Goal: Information Seeking & Learning: Check status

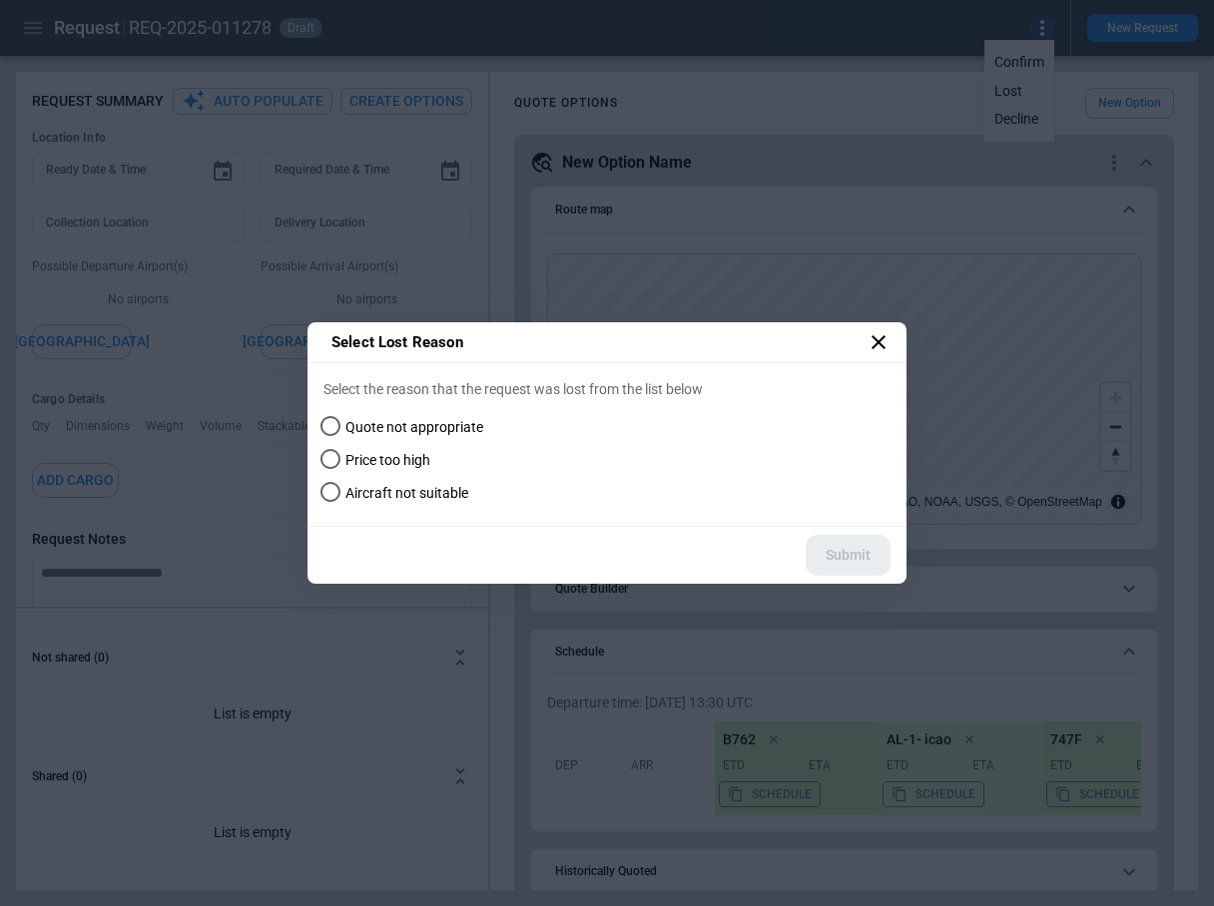
click at [882, 341] on icon at bounding box center [878, 342] width 24 height 24
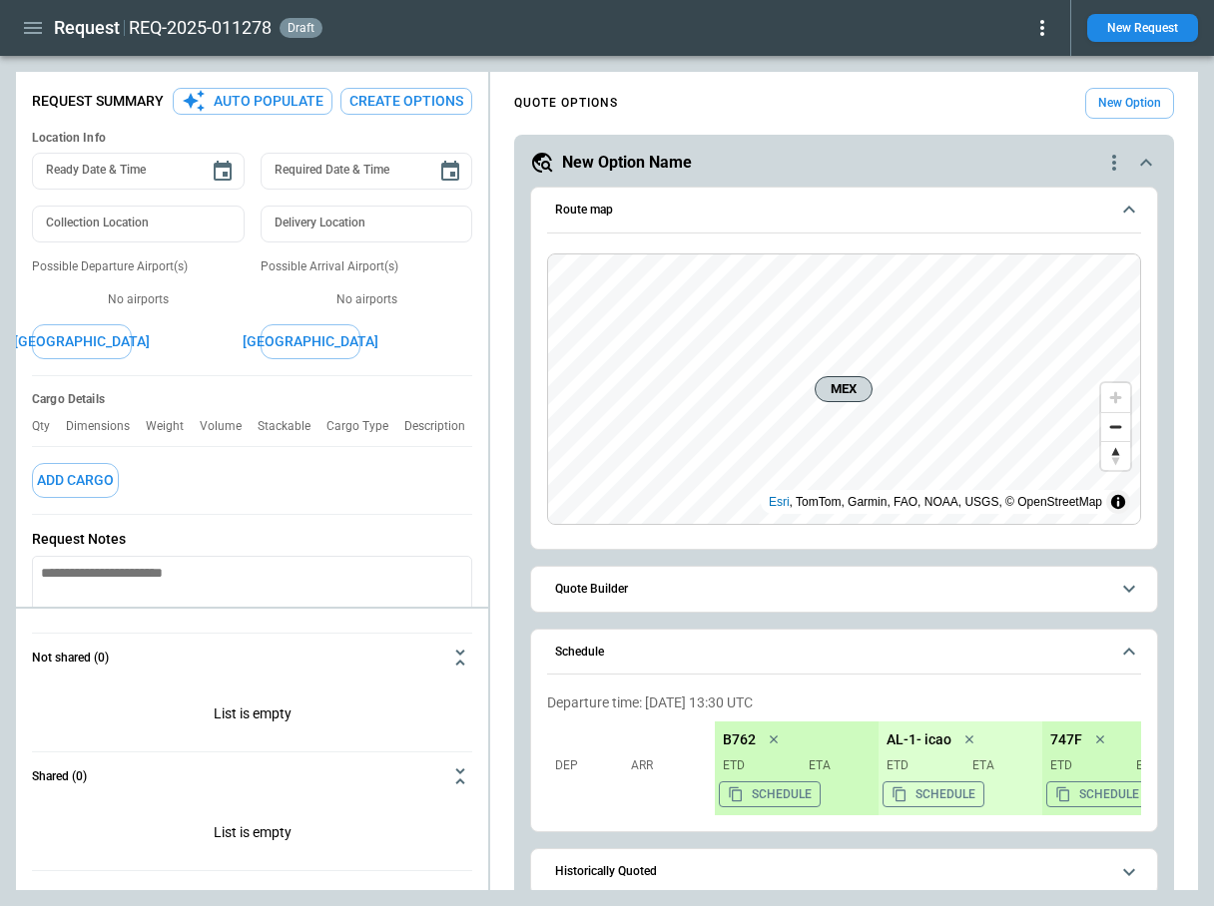
click at [1036, 8] on div "Request REQ-2025-011278 draft New Request" at bounding box center [607, 28] width 1214 height 56
click at [1045, 32] on icon at bounding box center [1042, 28] width 24 height 24
click at [996, 97] on button "Lost" at bounding box center [1019, 91] width 66 height 29
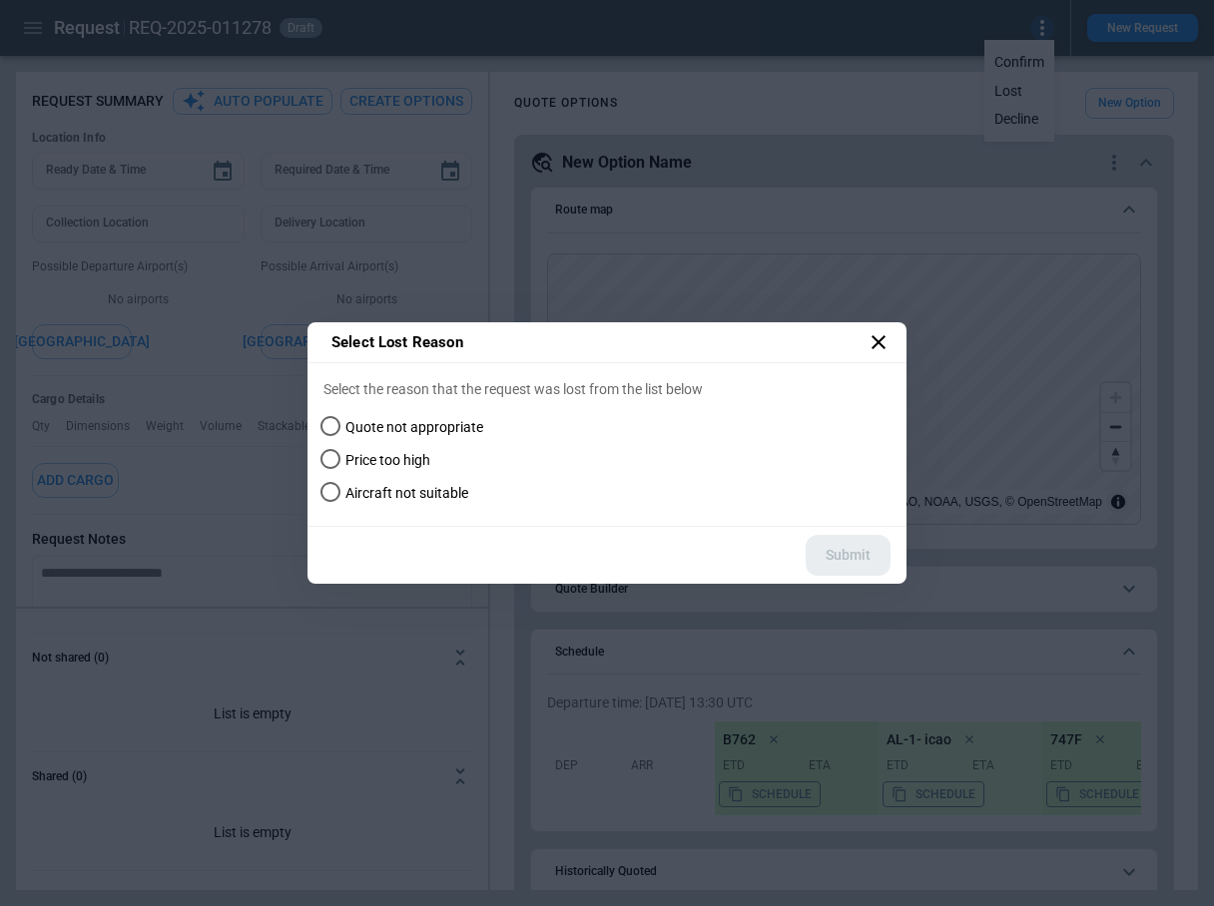
click at [409, 201] on div "Select Lost Reason Select the reason that the request was lost from the list be…" at bounding box center [607, 453] width 1214 height 906
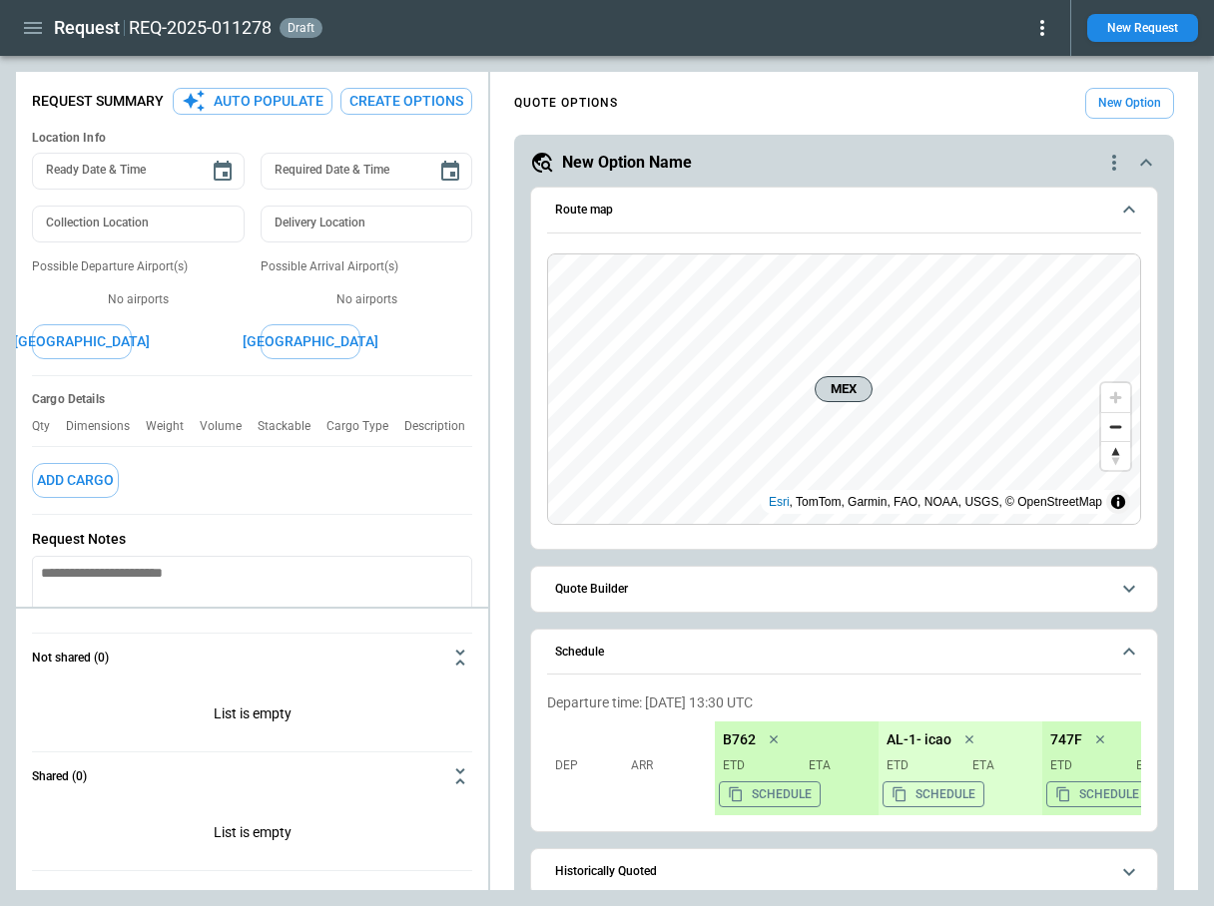
click at [37, 34] on icon "button" at bounding box center [33, 28] width 24 height 24
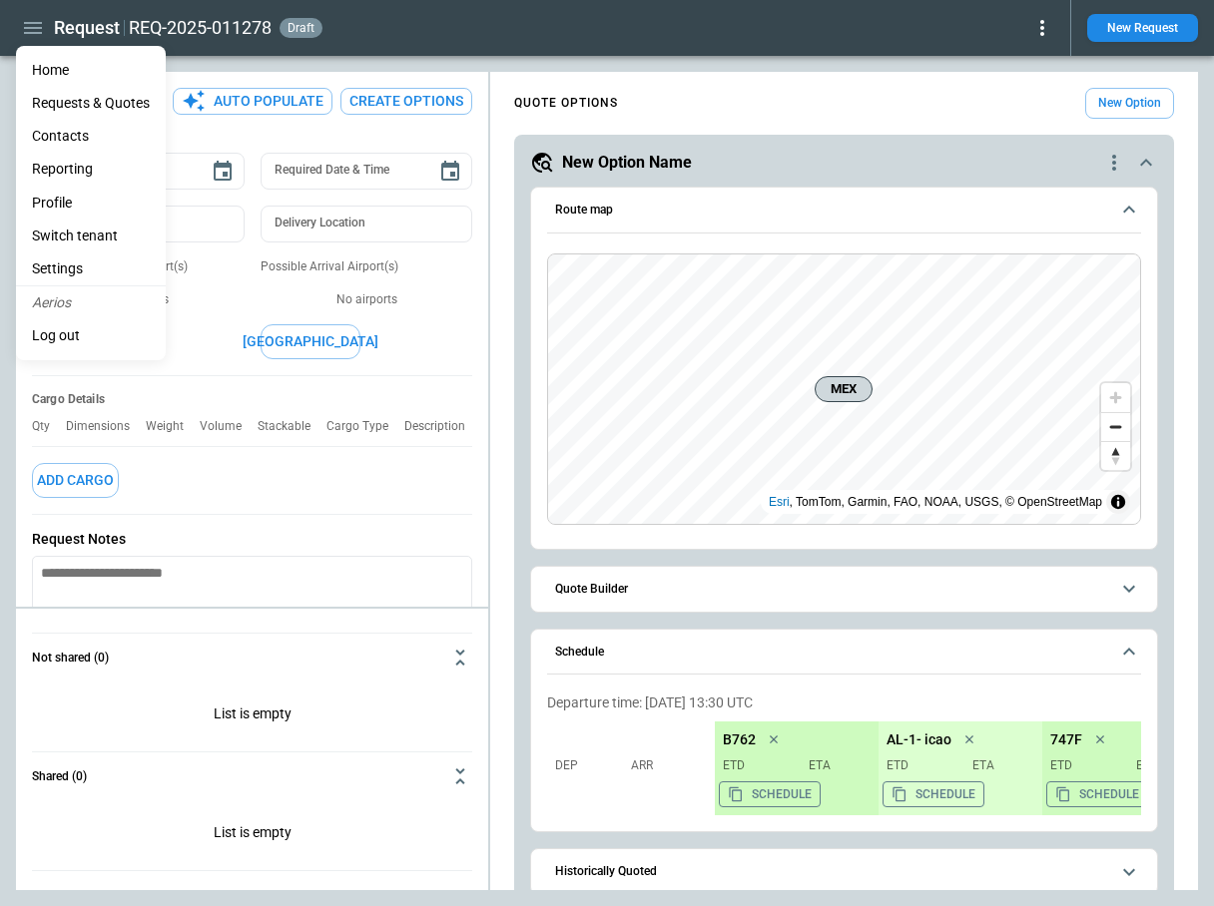
click at [91, 264] on li "Settings" at bounding box center [91, 269] width 150 height 33
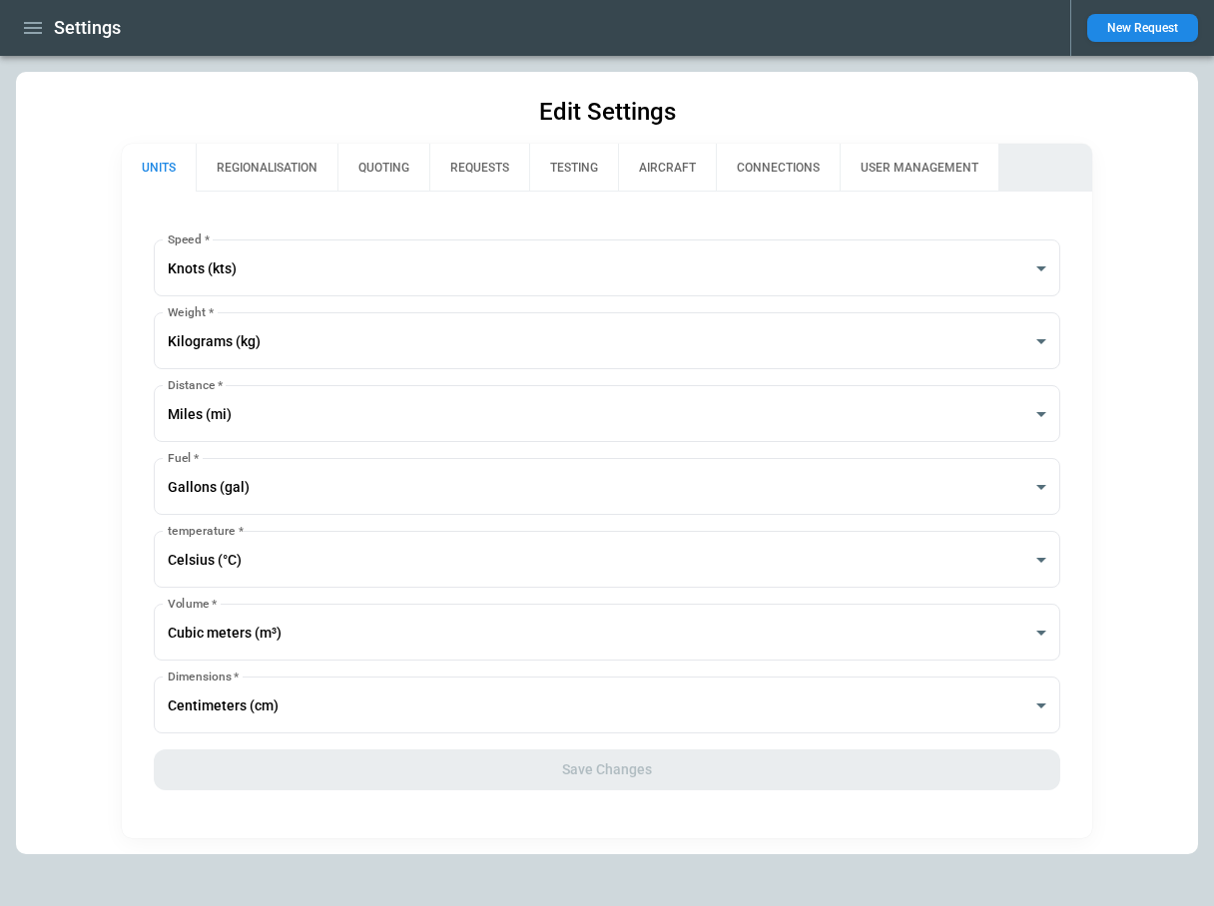
click at [284, 169] on button "REGIONALISATION" at bounding box center [267, 168] width 142 height 48
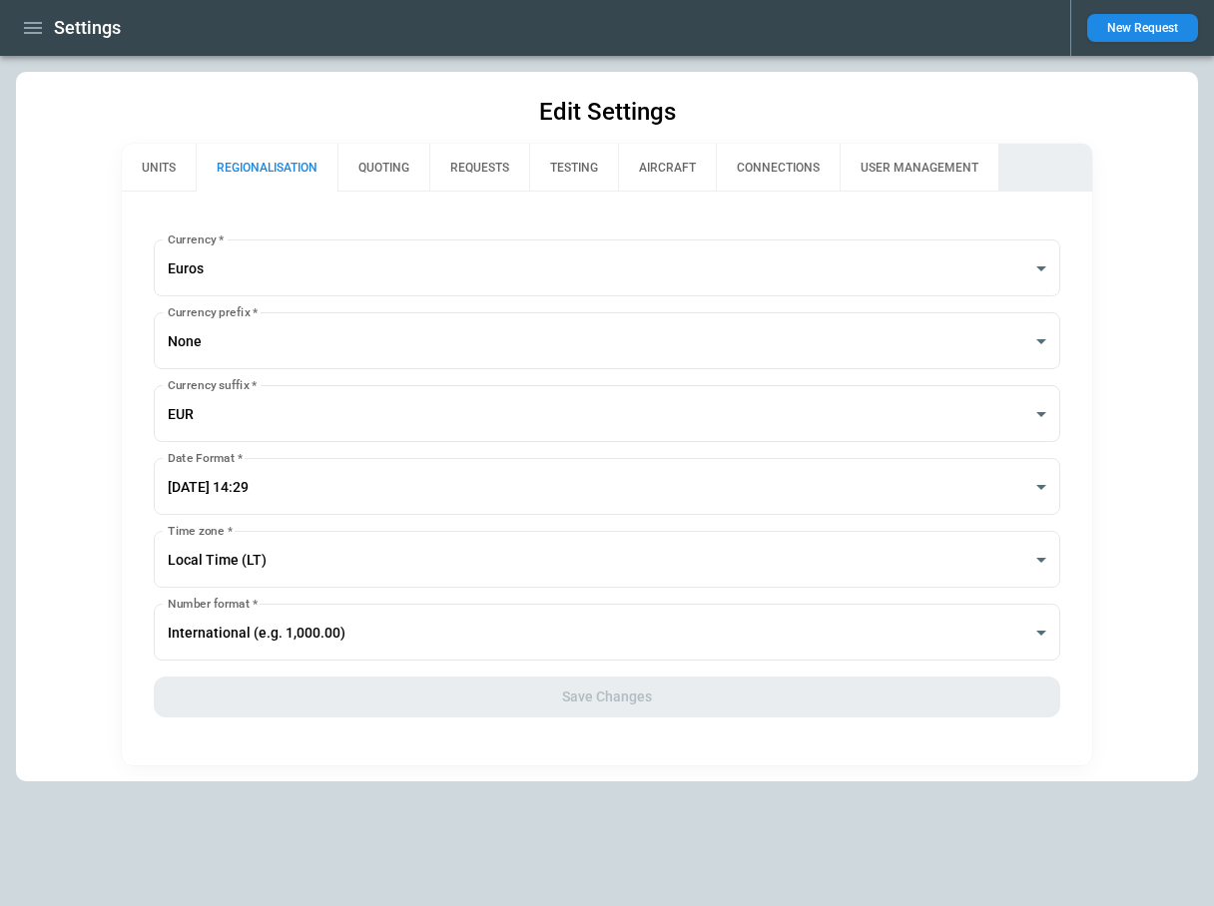
click at [385, 165] on button "QUOTING" at bounding box center [383, 168] width 92 height 48
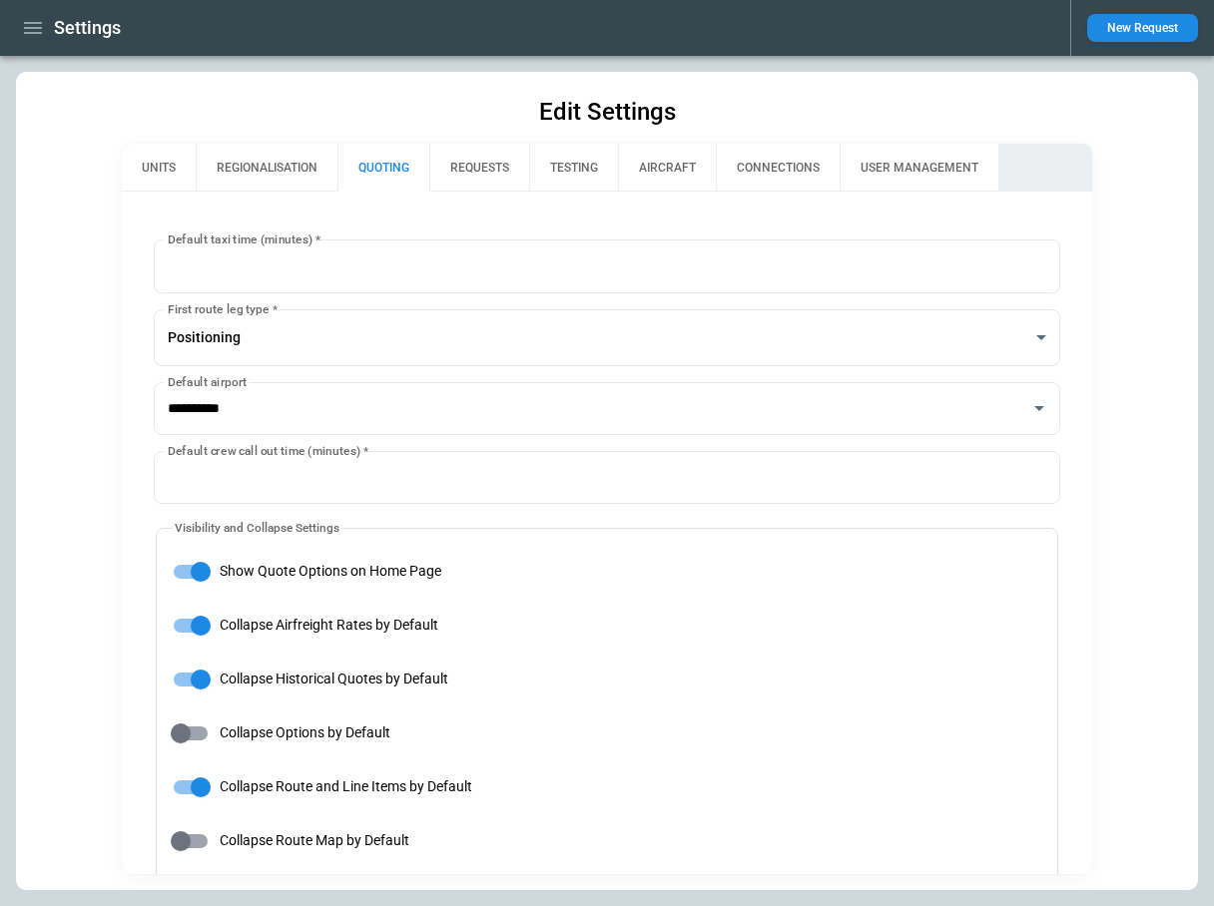
type input "**********"
click at [464, 165] on button "REQUESTS" at bounding box center [479, 168] width 100 height 48
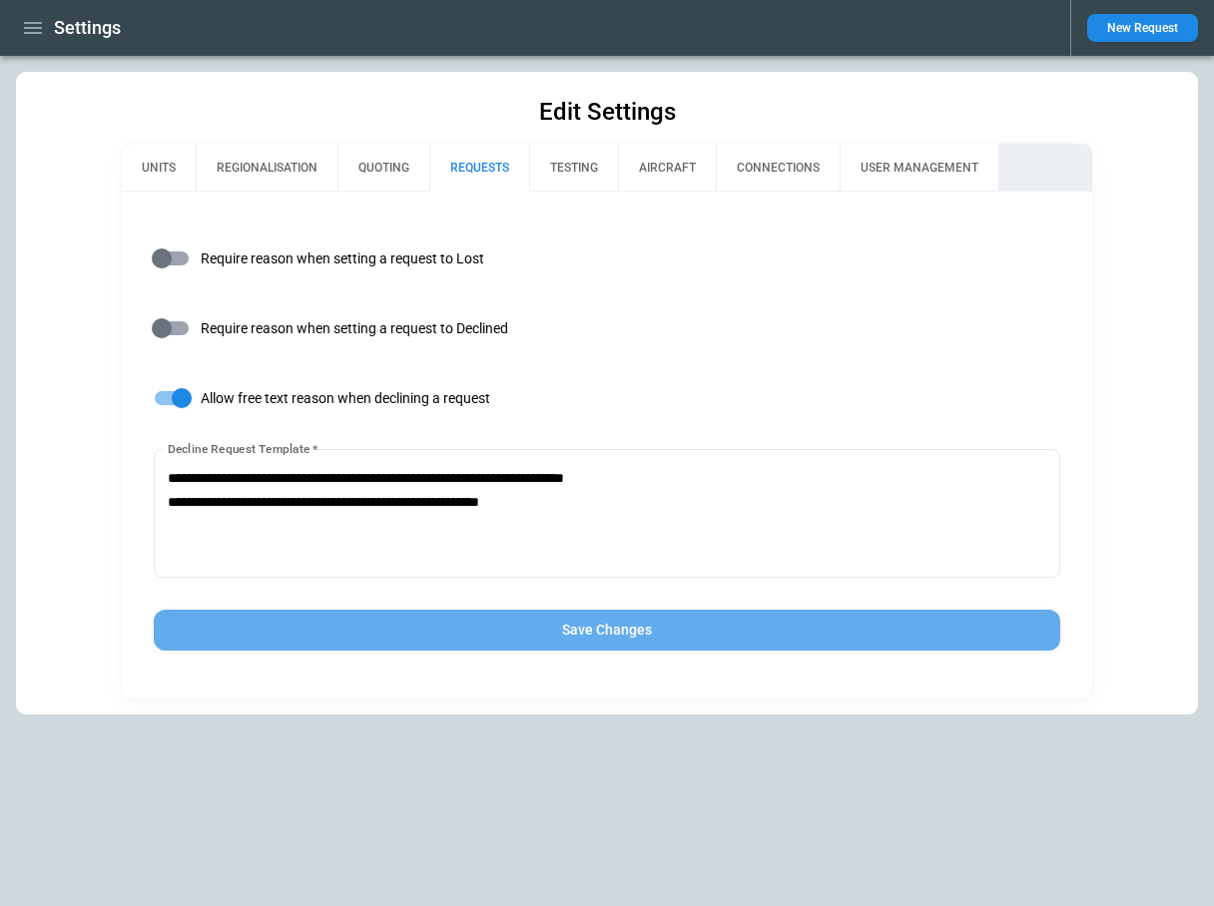
click at [600, 645] on button "Save Changes" at bounding box center [607, 630] width 907 height 41
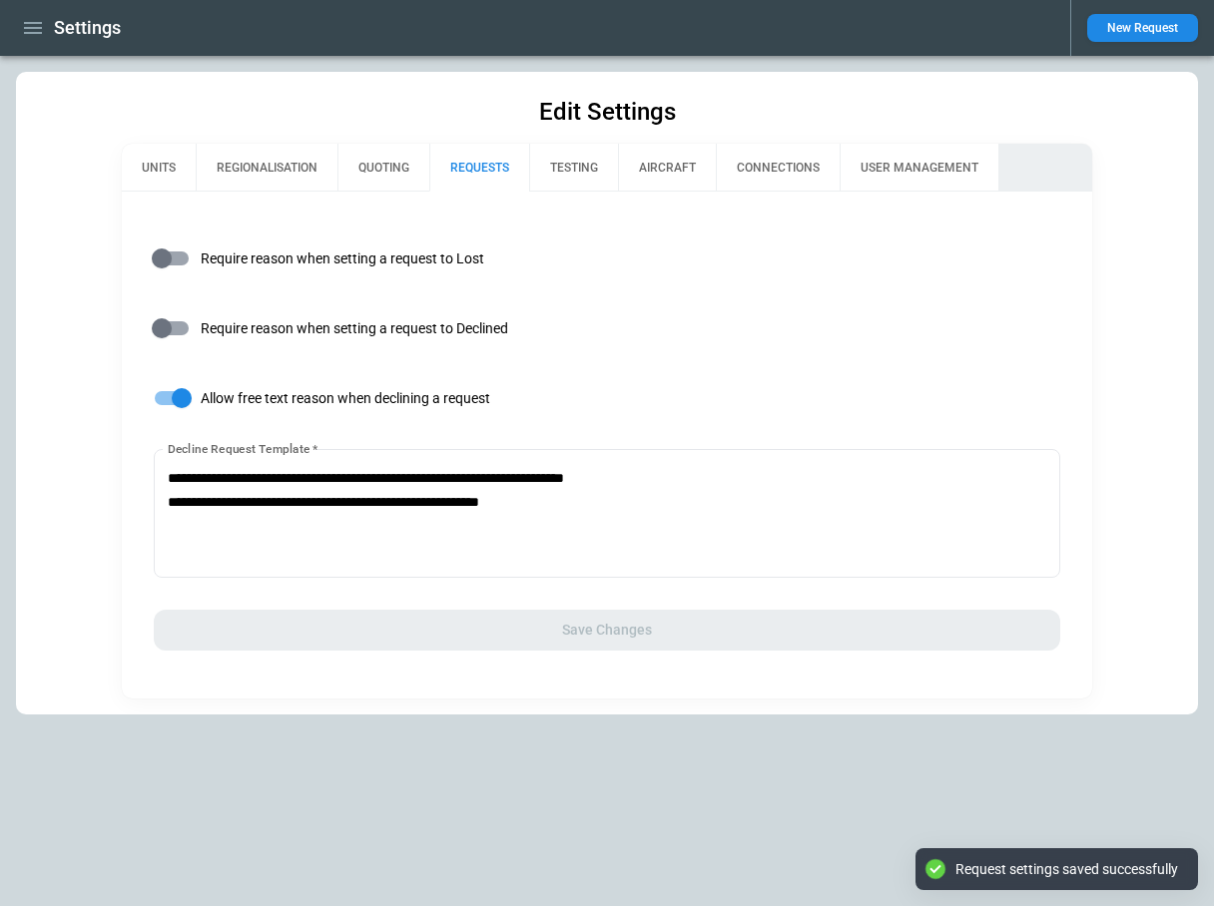
click at [29, 23] on icon "button" at bounding box center [33, 28] width 18 height 12
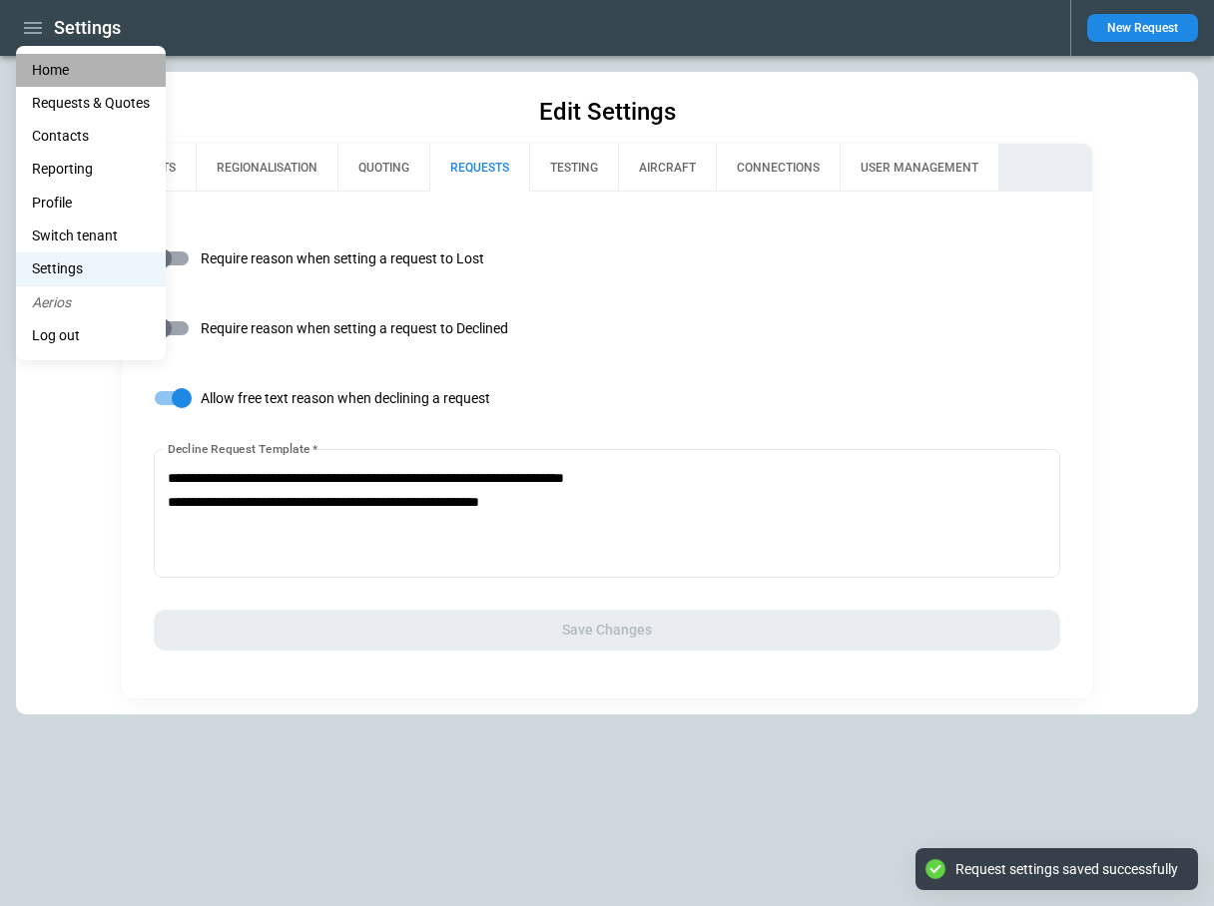
click at [80, 70] on li "Home" at bounding box center [91, 70] width 150 height 33
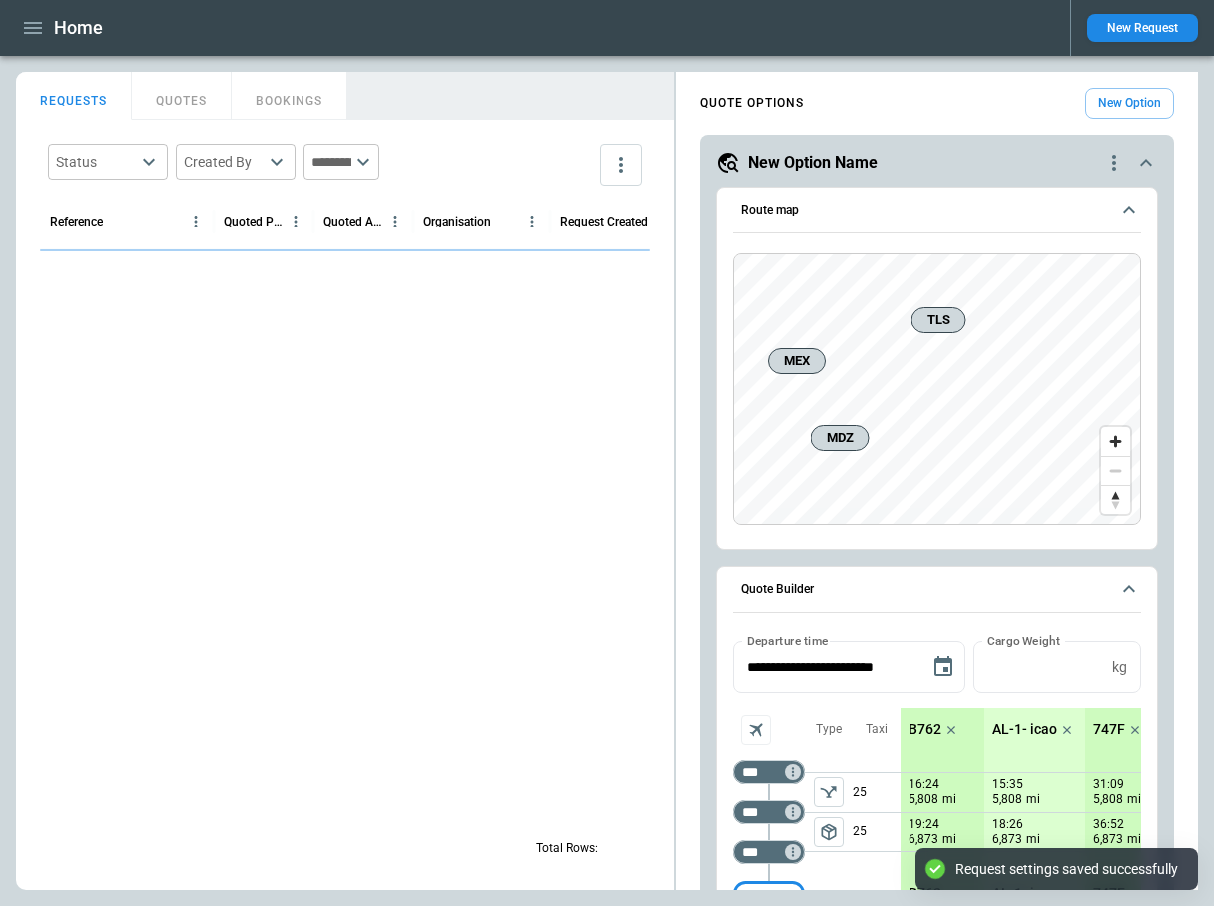
click at [1125, 22] on button "New Request" at bounding box center [1142, 28] width 111 height 28
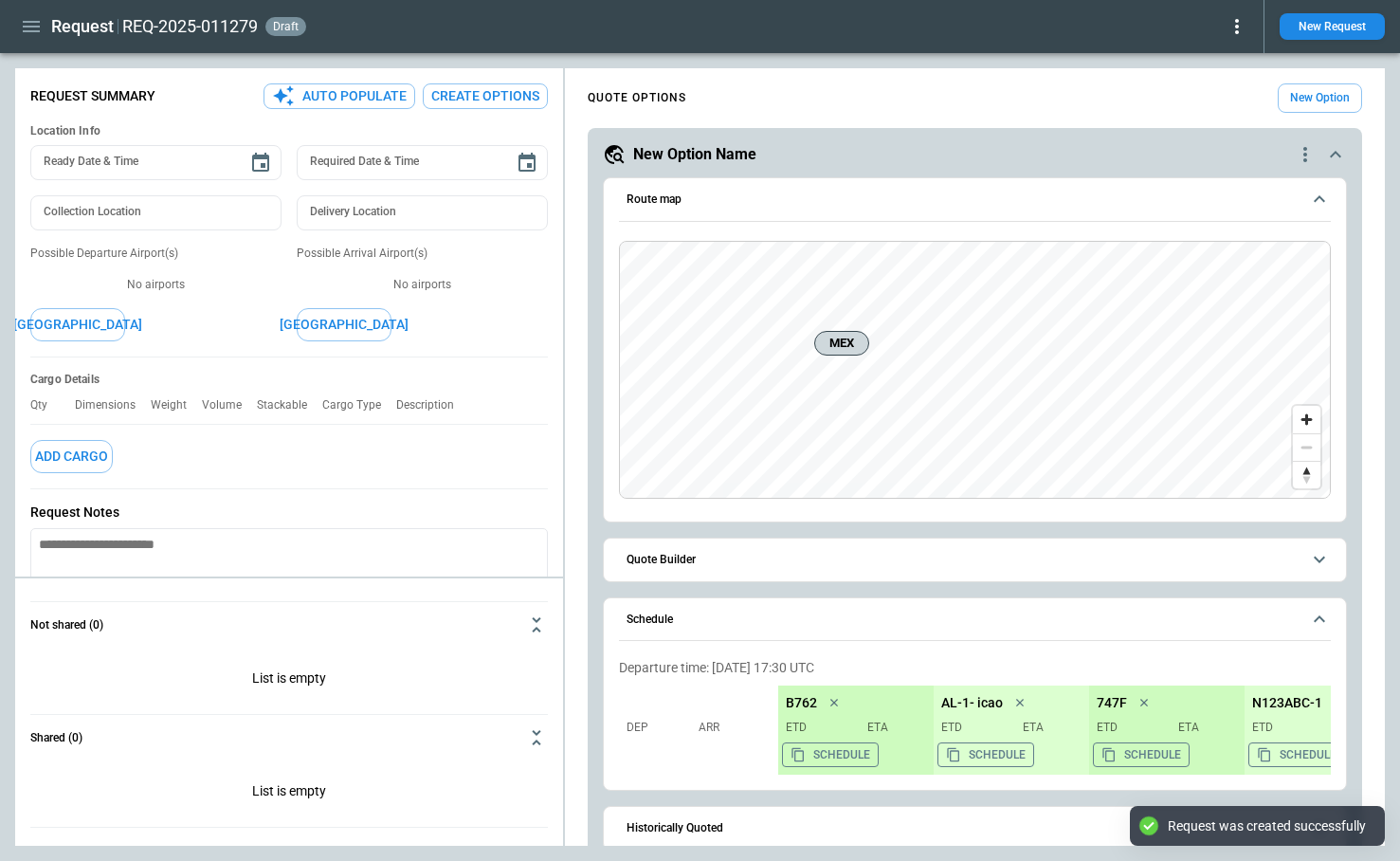
click at [1152, 33] on icon at bounding box center [1238, 27] width 23 height 23
click at [1152, 94] on button "Lost" at bounding box center [1216, 86] width 63 height 28
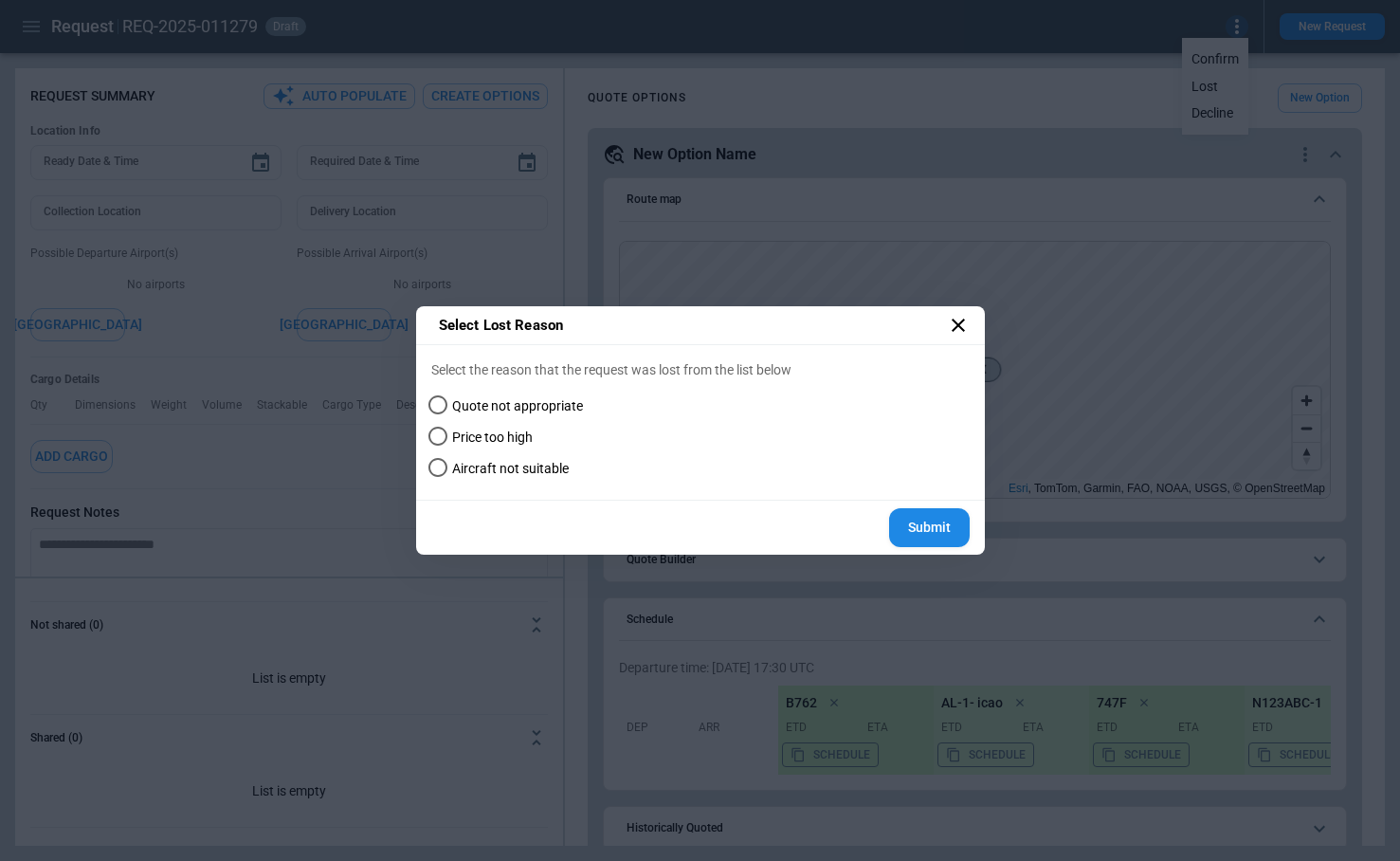
click at [935, 525] on button "Submit" at bounding box center [929, 527] width 81 height 39
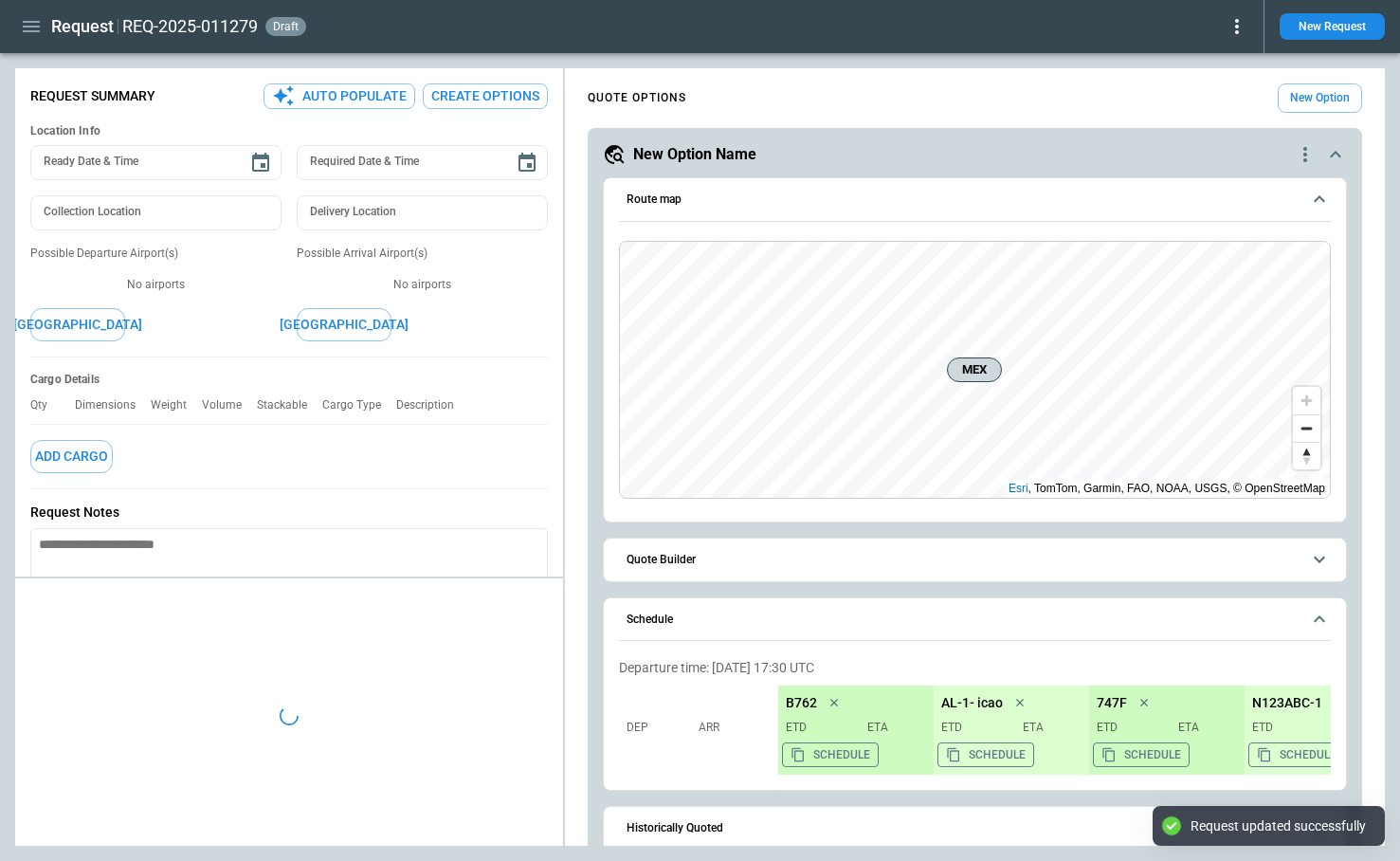
type textarea "*"
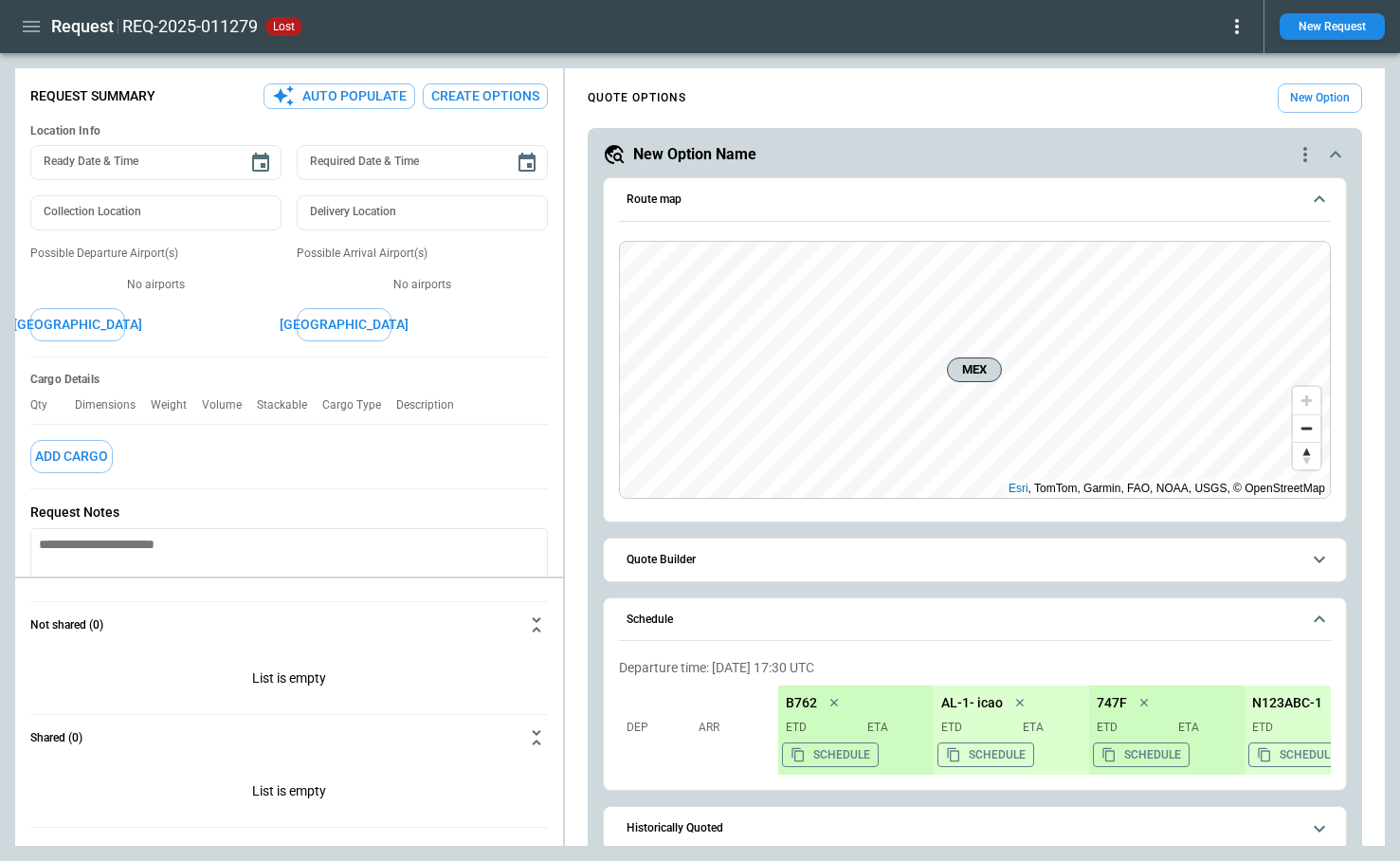
click at [28, 31] on icon "button" at bounding box center [31, 27] width 17 height 11
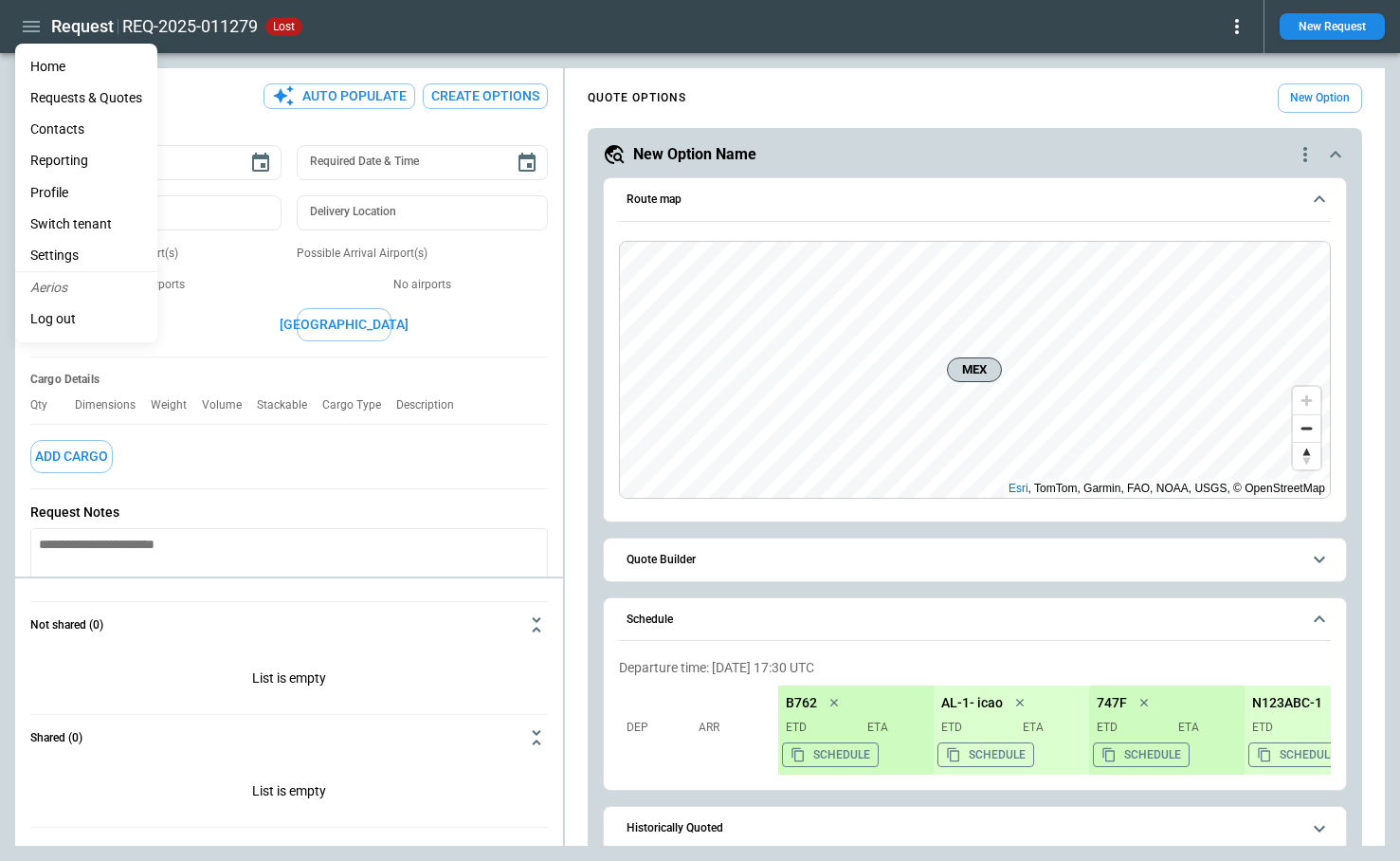
click at [73, 164] on li "Reporting" at bounding box center [86, 161] width 142 height 31
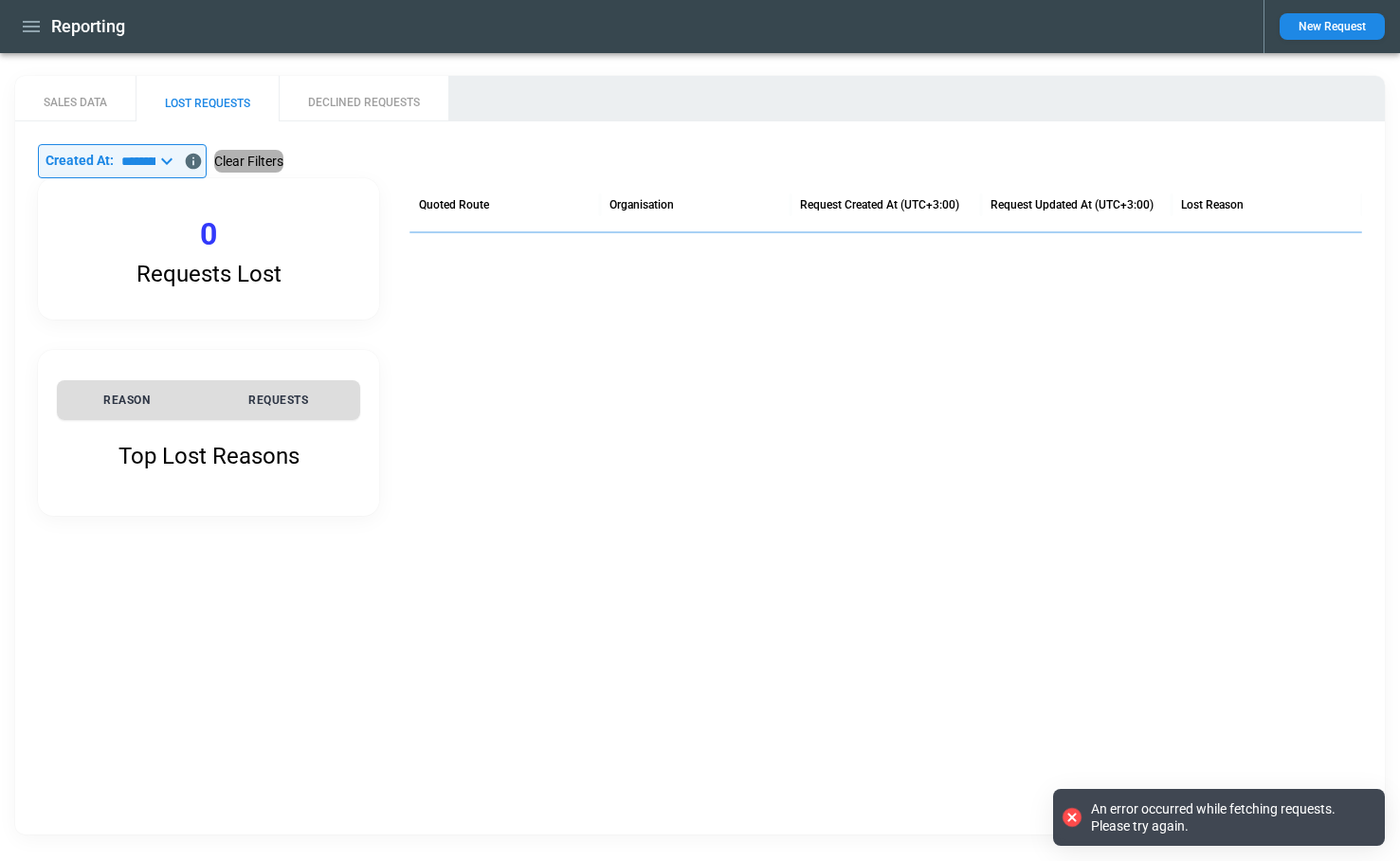
click at [283, 163] on button "Clear Filters" at bounding box center [249, 162] width 69 height 24
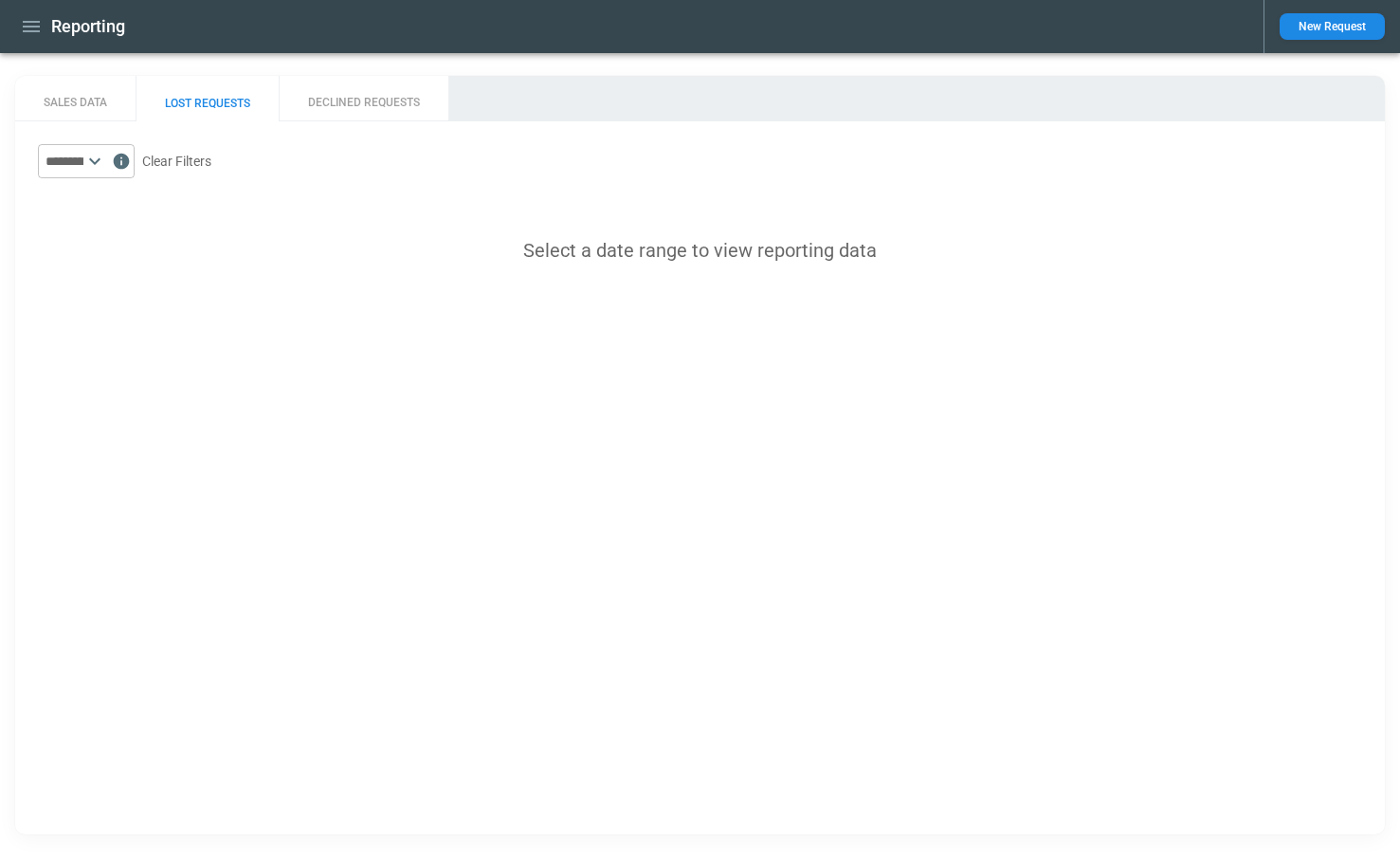
click at [106, 159] on icon at bounding box center [95, 162] width 23 height 23
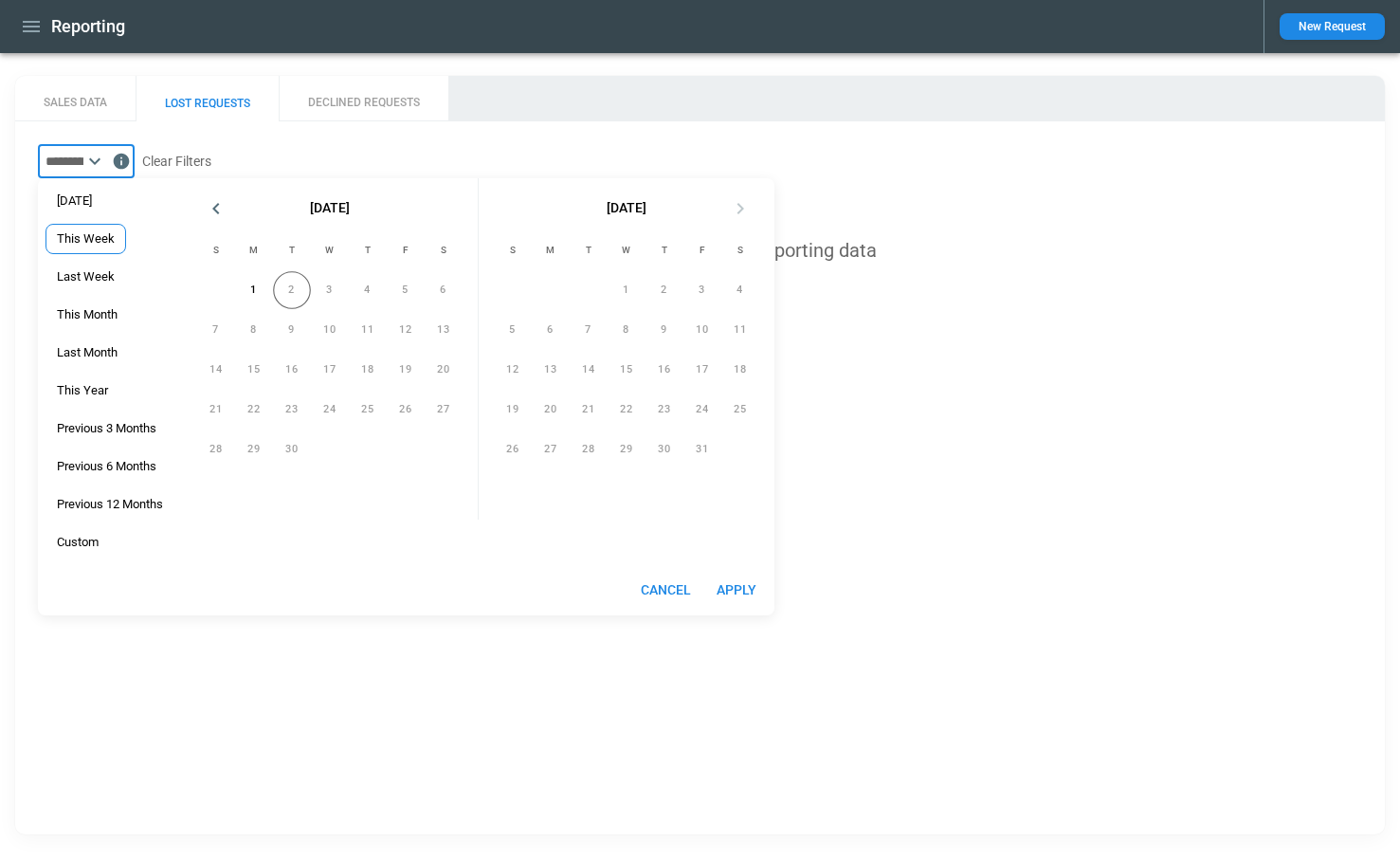
click at [97, 233] on span "This Week" at bounding box center [85, 239] width 79 height 15
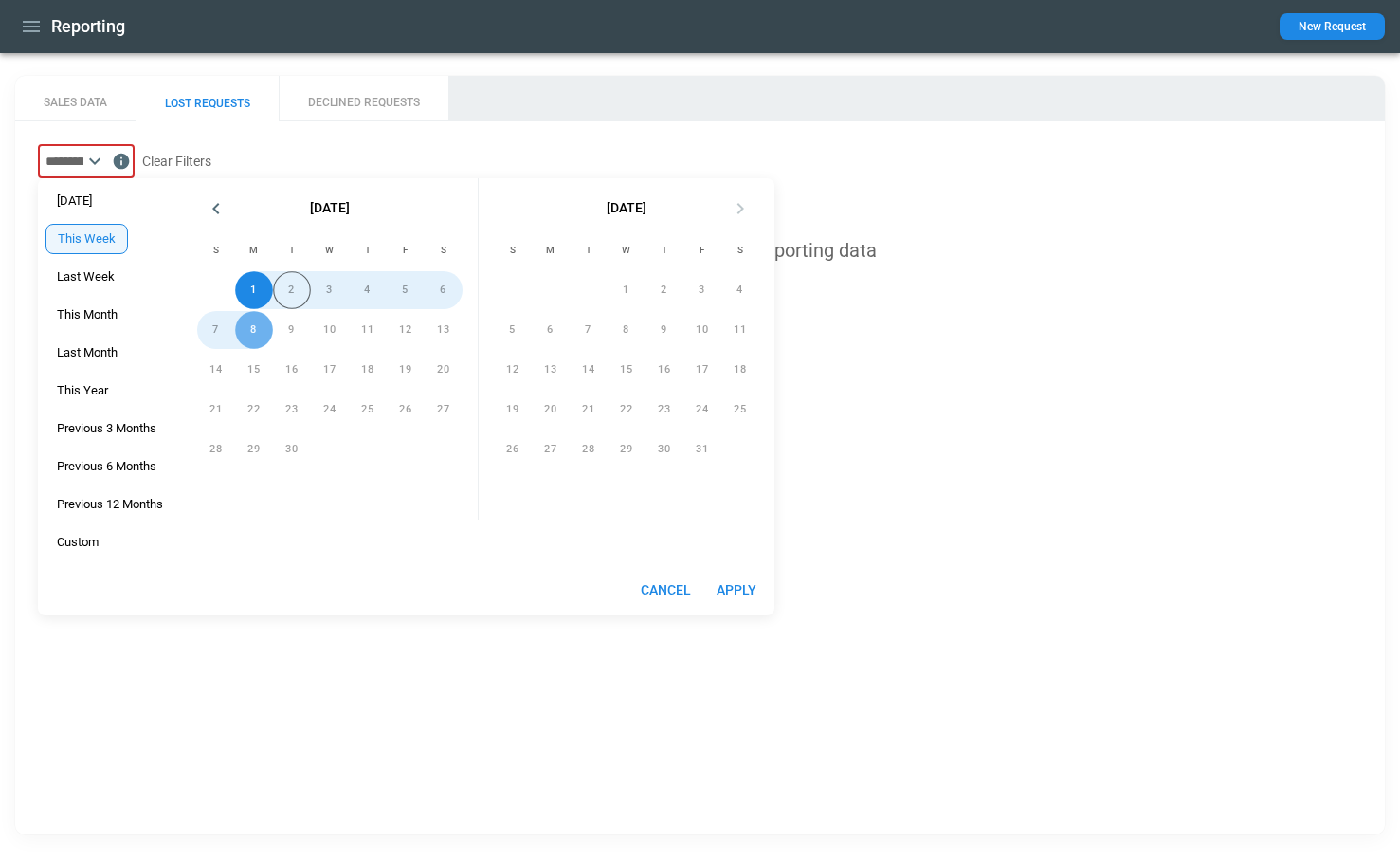
click at [728, 590] on button "Apply" at bounding box center [737, 590] width 61 height 35
type input "*********"
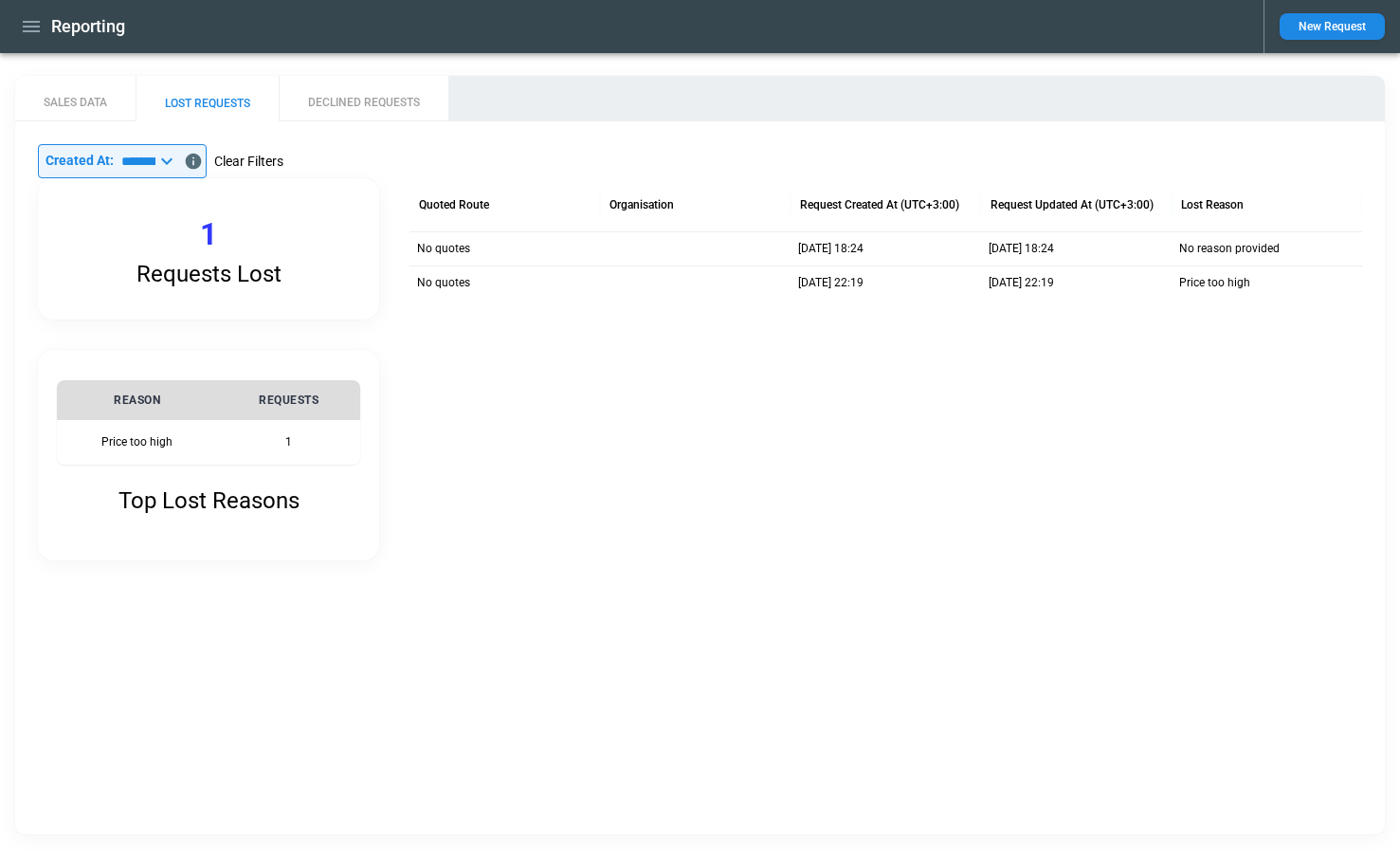
click at [283, 161] on button "Clear Filters" at bounding box center [249, 162] width 69 height 24
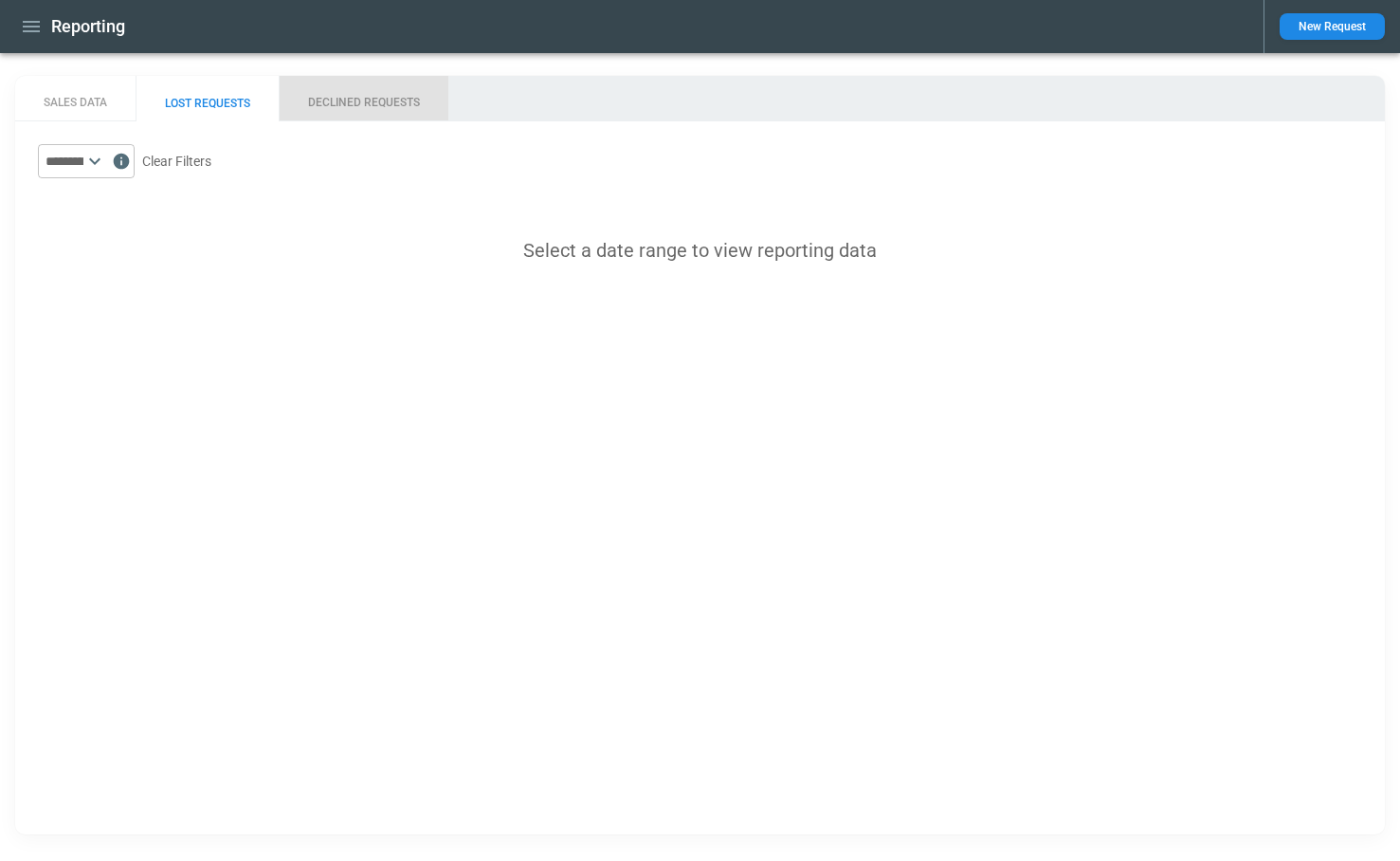
click at [354, 107] on button "DECLINED REQUESTS" at bounding box center [363, 99] width 170 height 46
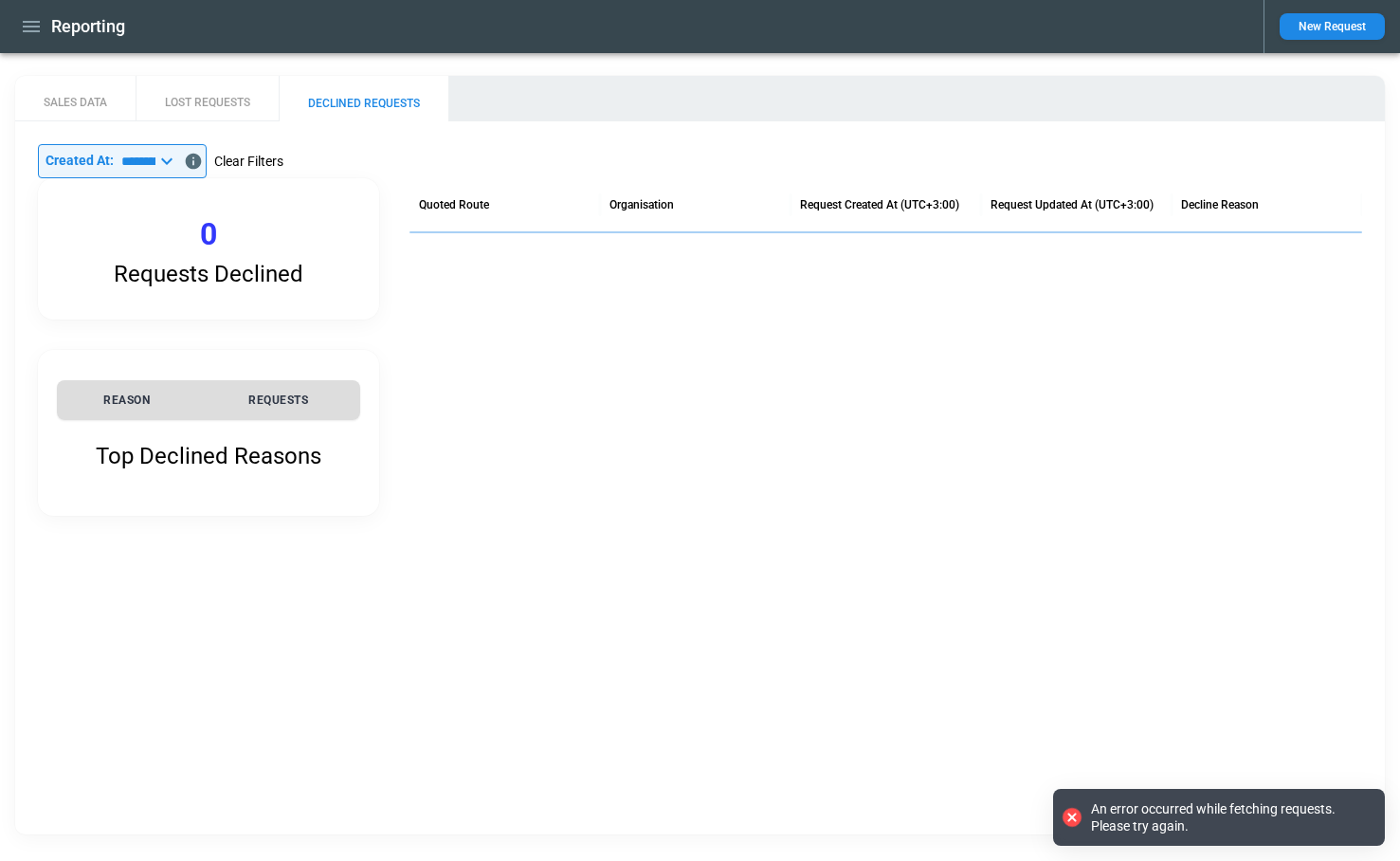
click at [267, 159] on button "Clear Filters" at bounding box center [249, 162] width 69 height 24
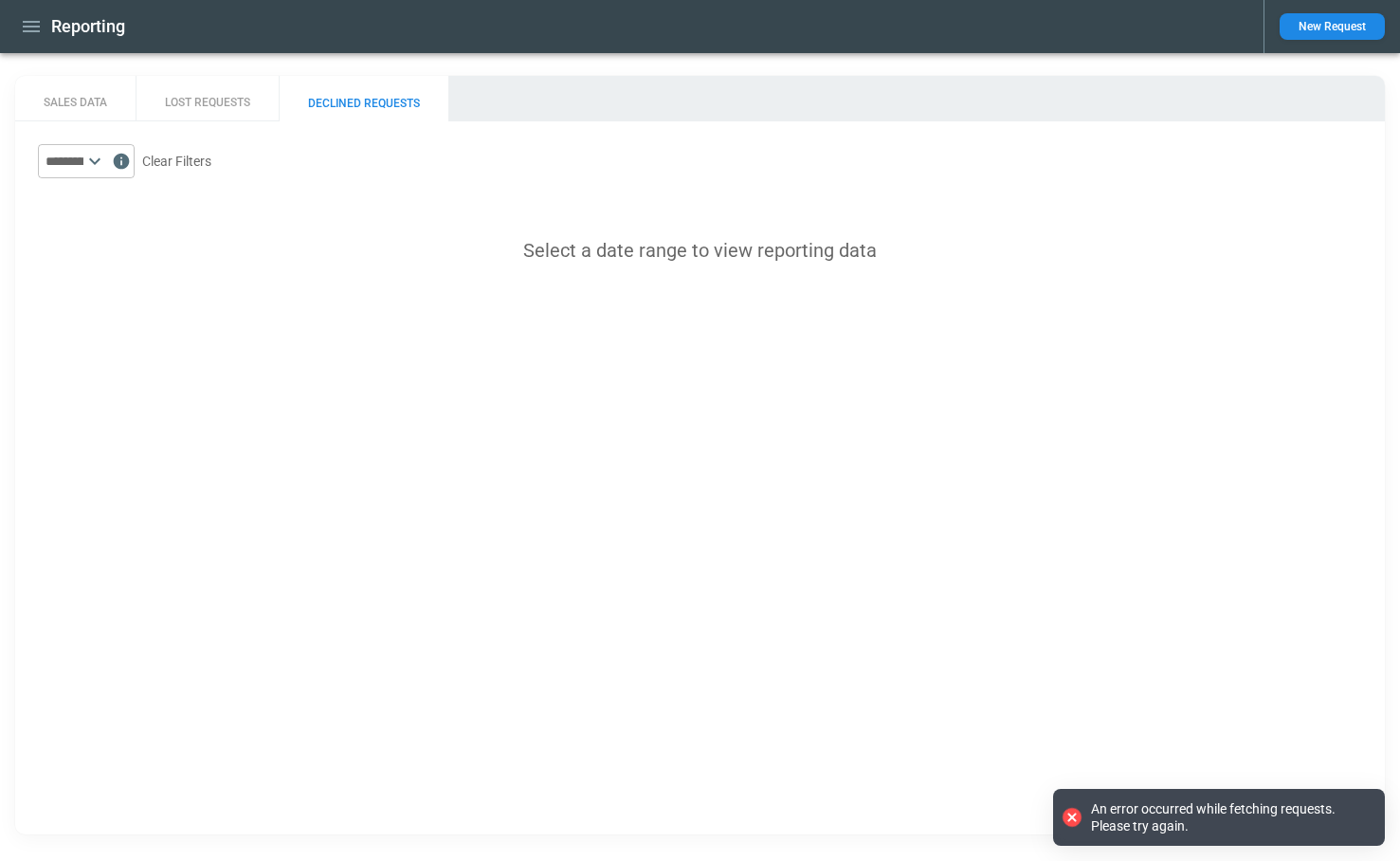
click at [106, 165] on icon at bounding box center [95, 162] width 23 height 23
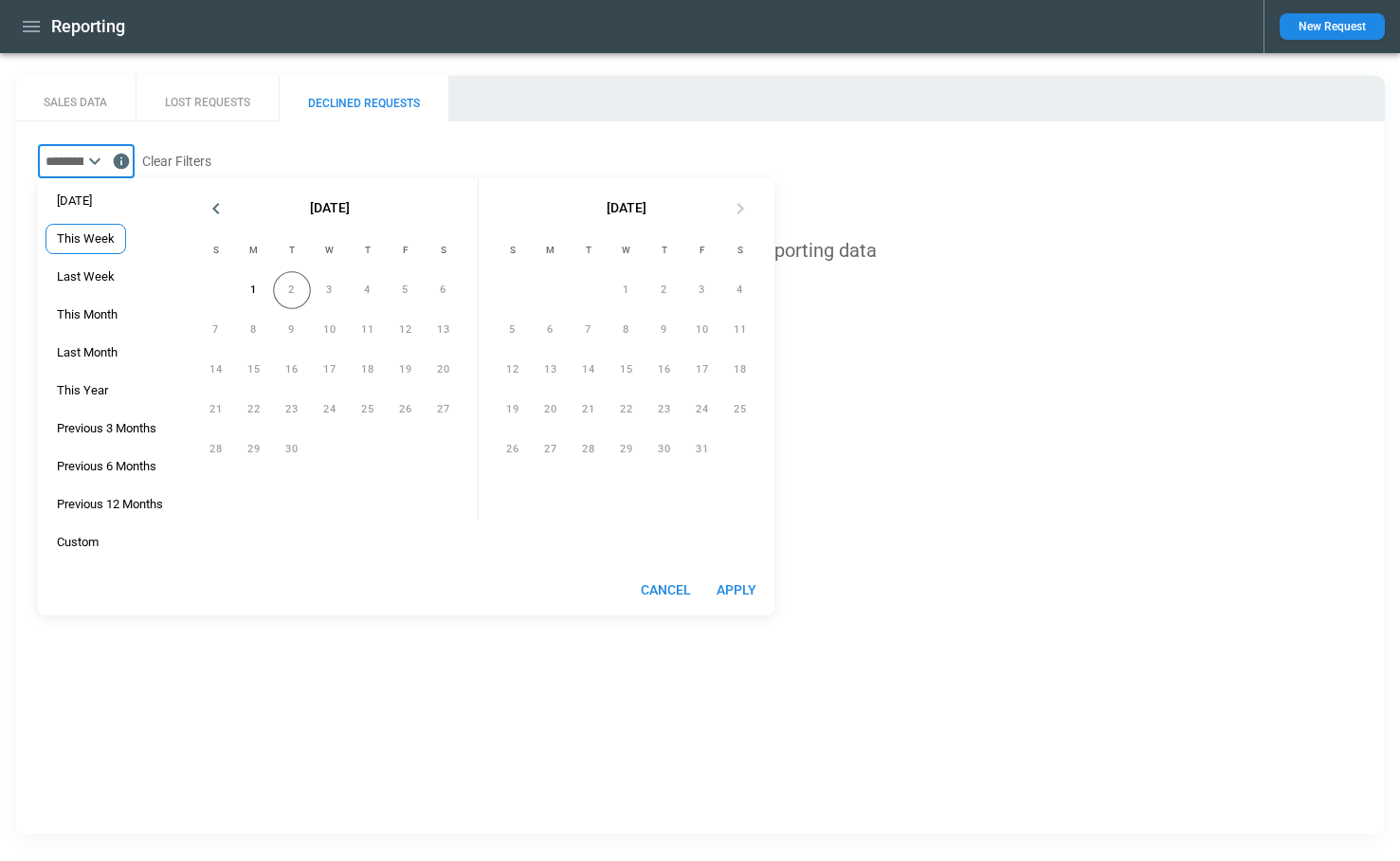
click at [112, 239] on span "This Week" at bounding box center [85, 239] width 79 height 15
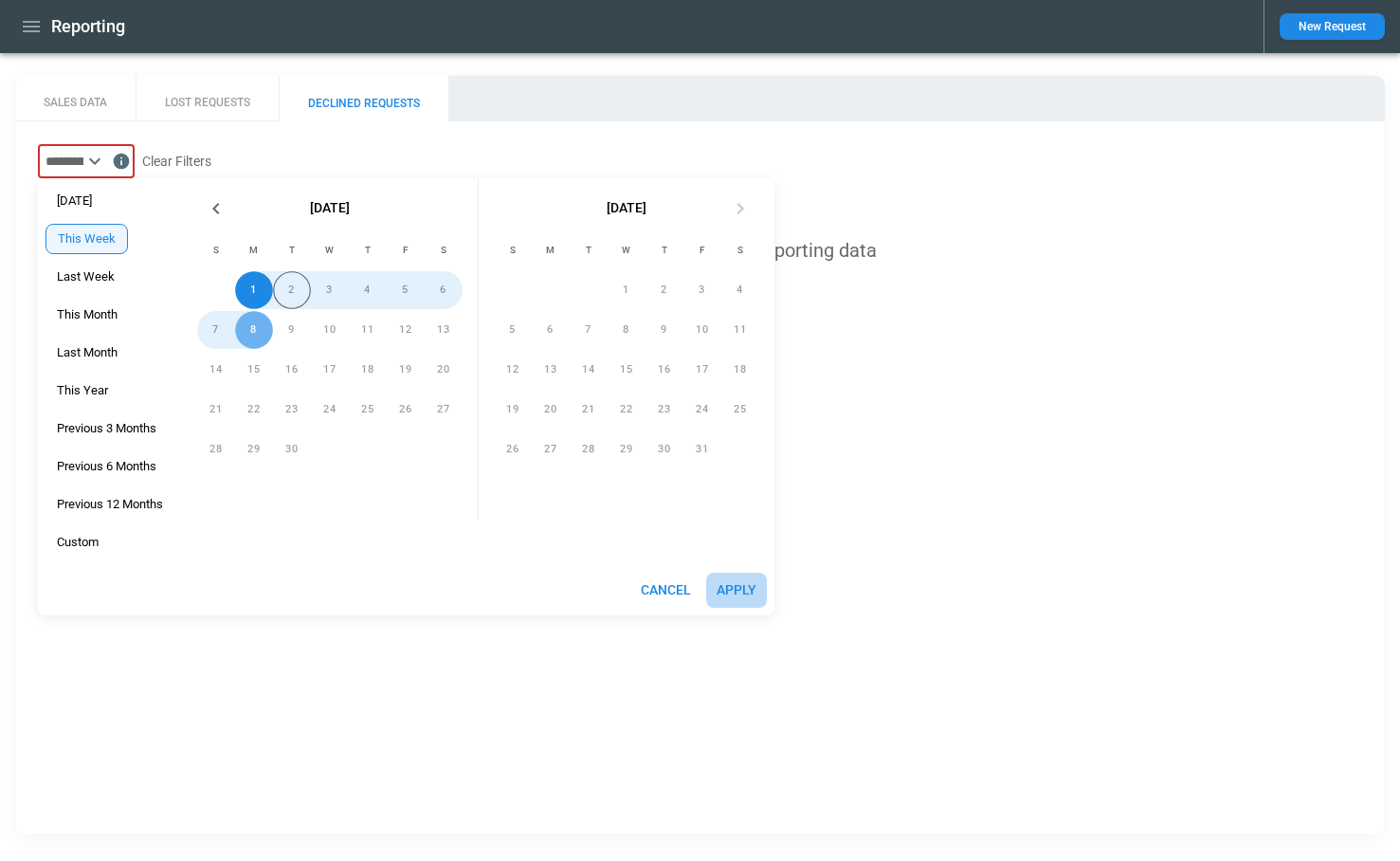
click at [744, 597] on button "Apply" at bounding box center [737, 590] width 61 height 35
type input "*********"
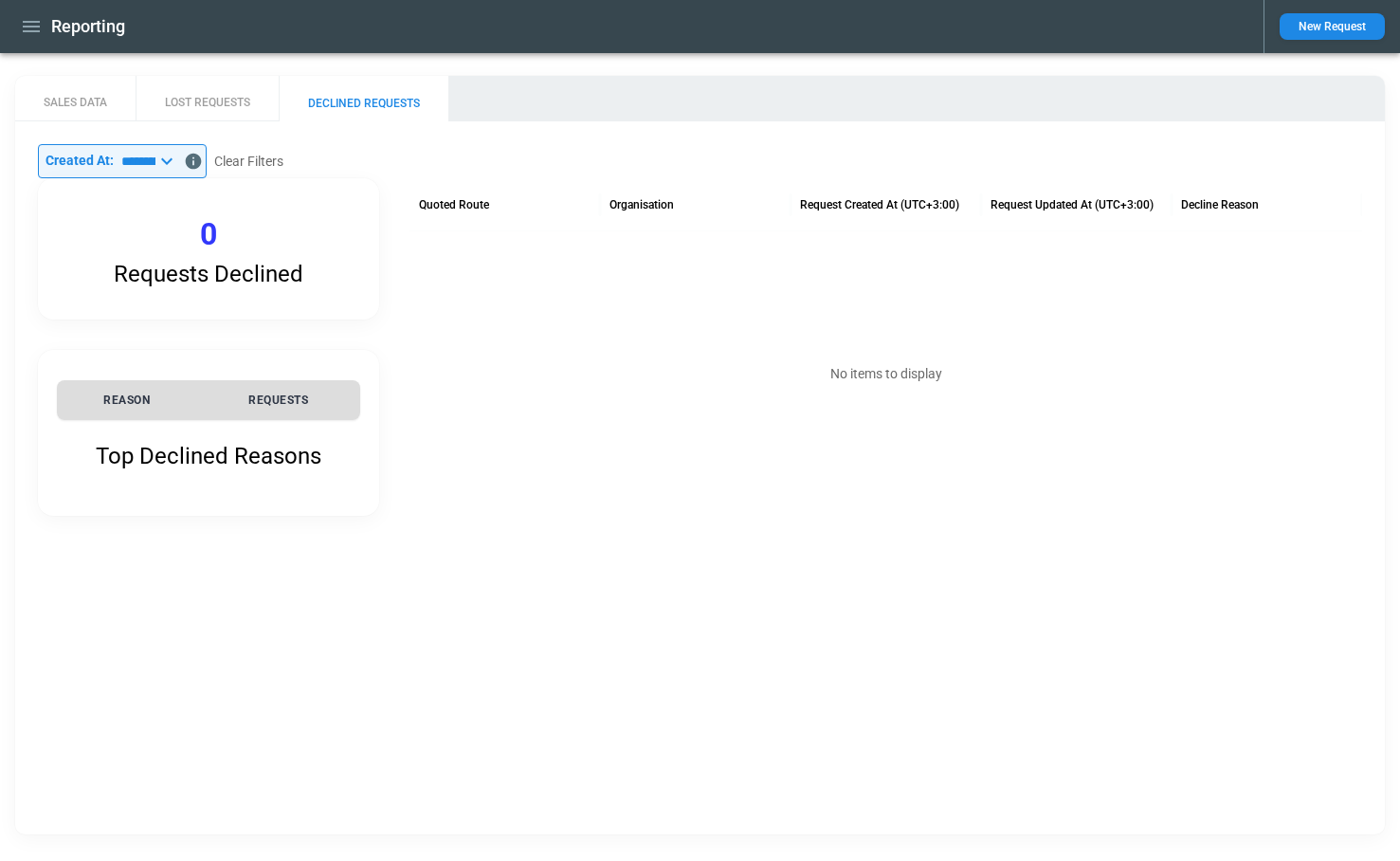
click at [32, 36] on icon "button" at bounding box center [31, 27] width 23 height 23
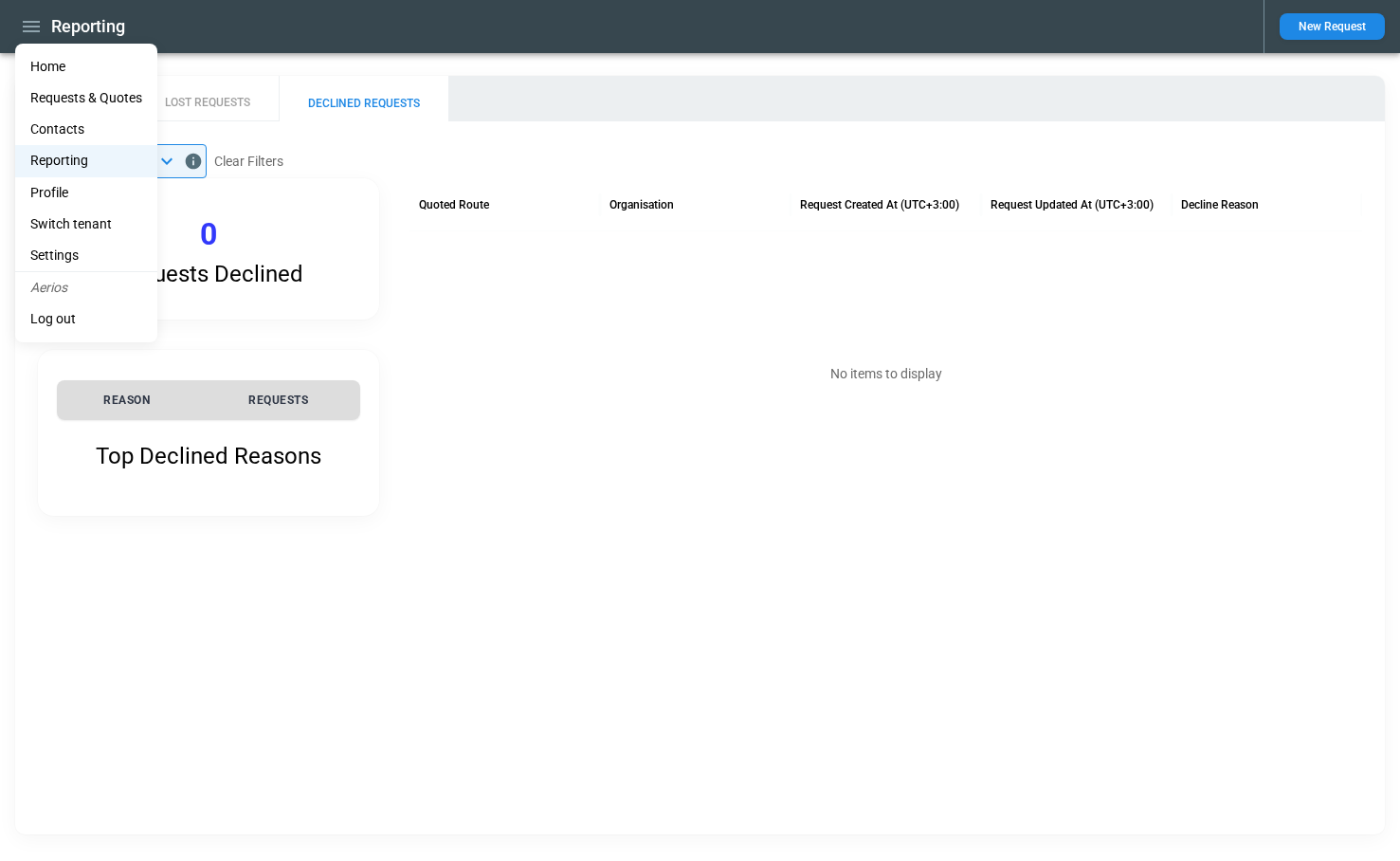
click at [46, 71] on li "Home" at bounding box center [86, 67] width 142 height 31
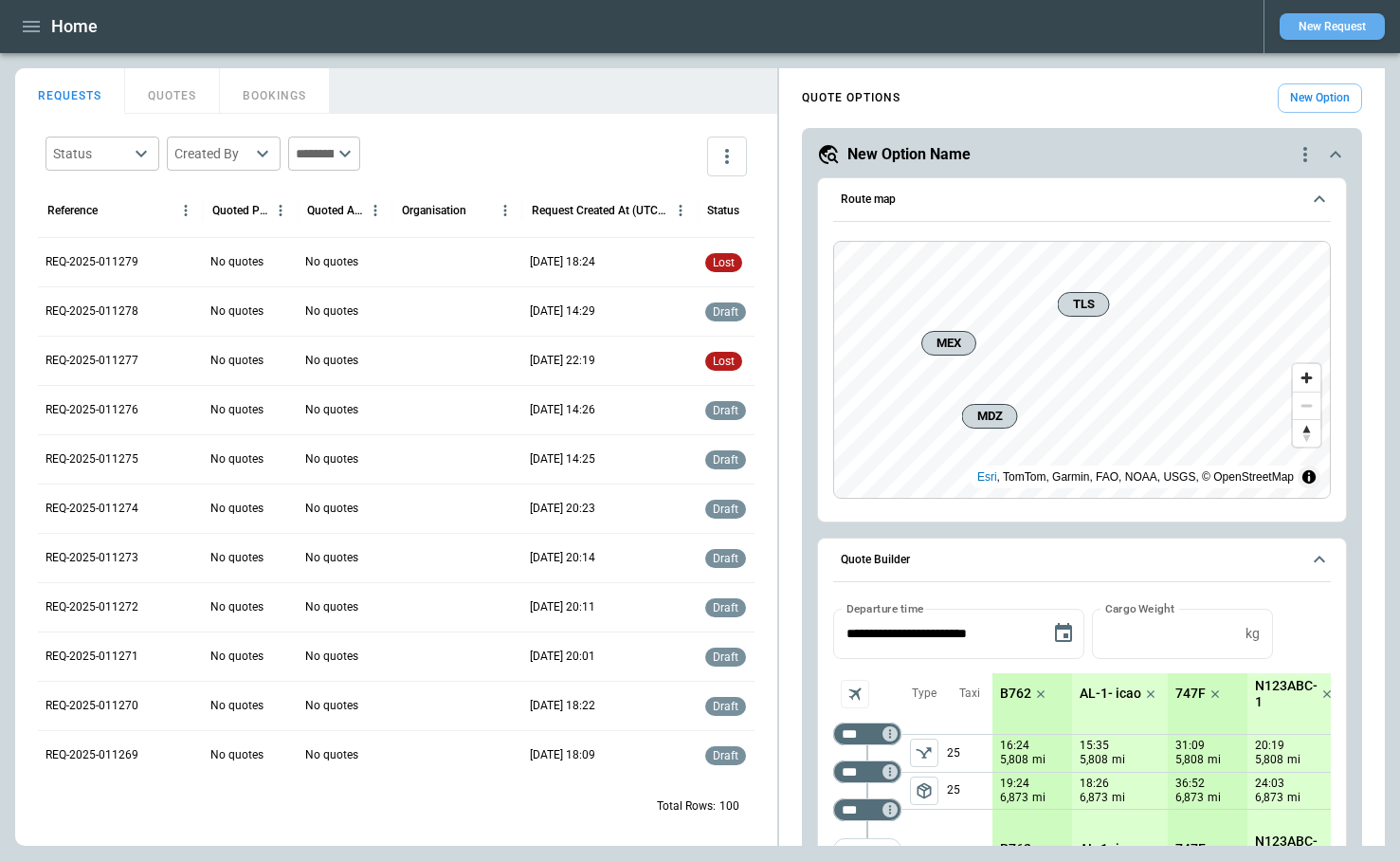
click at [1308, 25] on button "New Request" at bounding box center [1332, 27] width 105 height 27
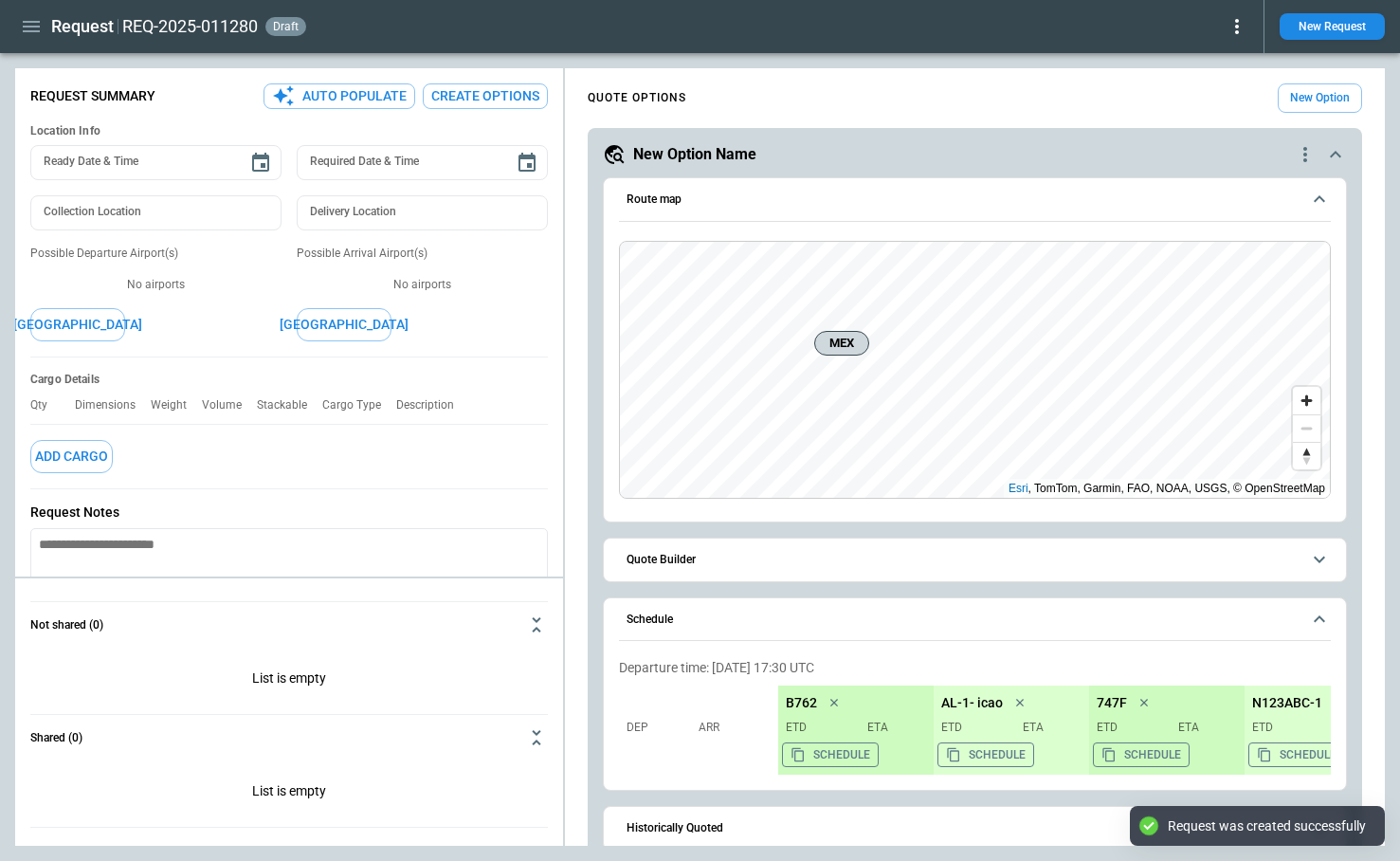
click at [1243, 33] on icon at bounding box center [1238, 27] width 23 height 23
click at [1224, 115] on button "Decline" at bounding box center [1216, 113] width 63 height 28
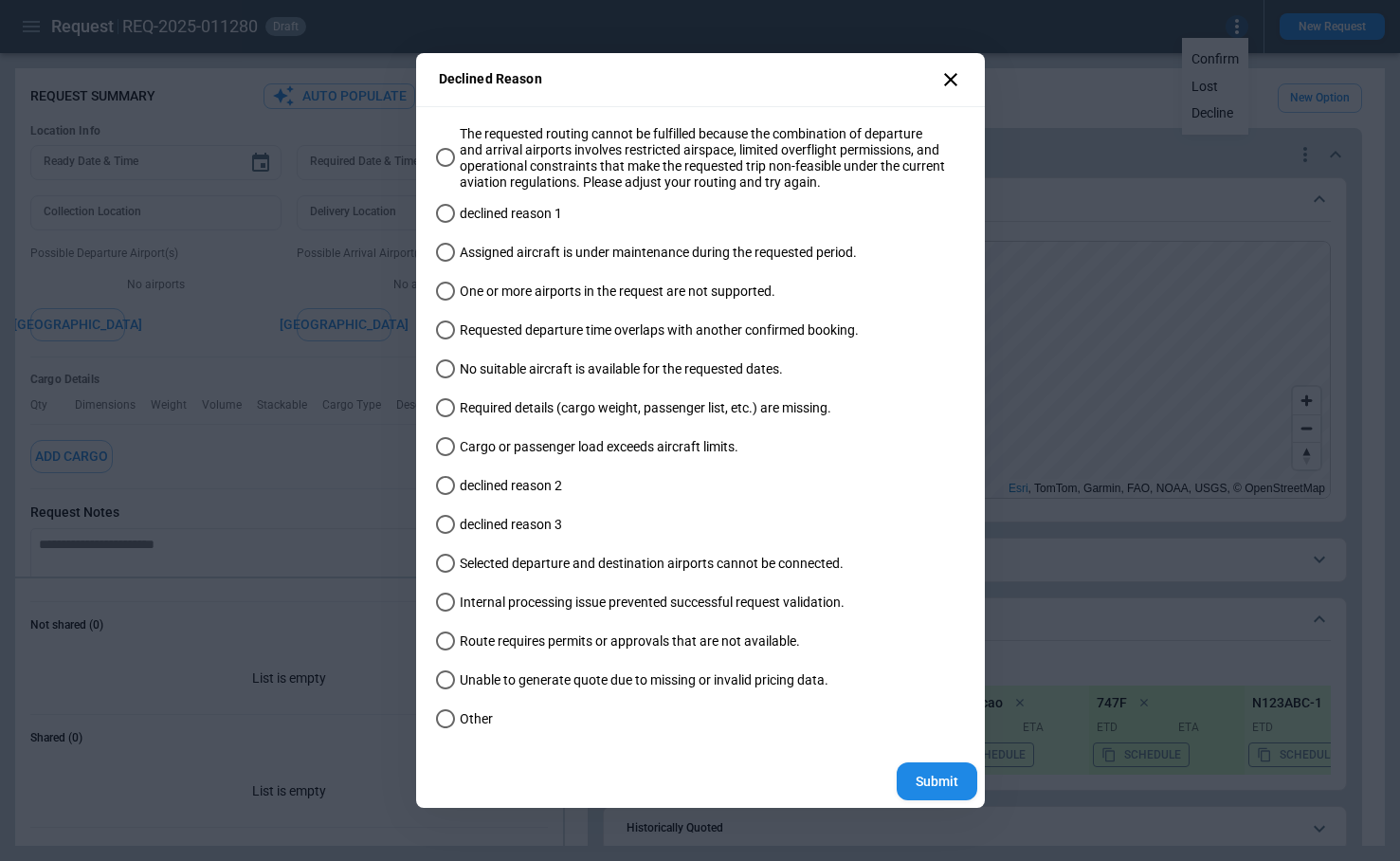
click at [499, 221] on span "declined reason 1" at bounding box center [511, 214] width 103 height 16
click at [909, 779] on button "Submit" at bounding box center [936, 781] width 81 height 39
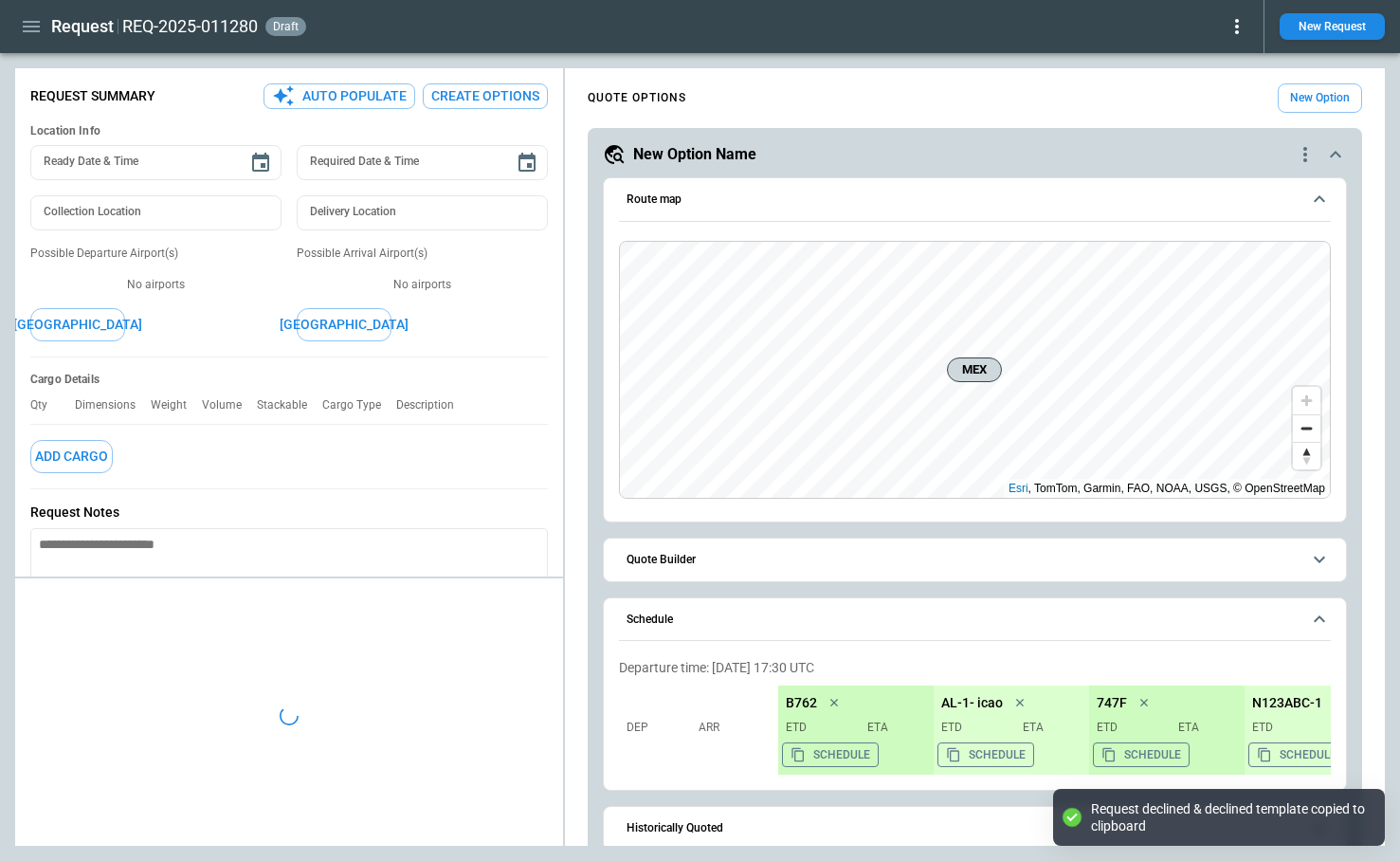
click at [27, 29] on icon "button" at bounding box center [31, 27] width 23 height 23
type textarea "*"
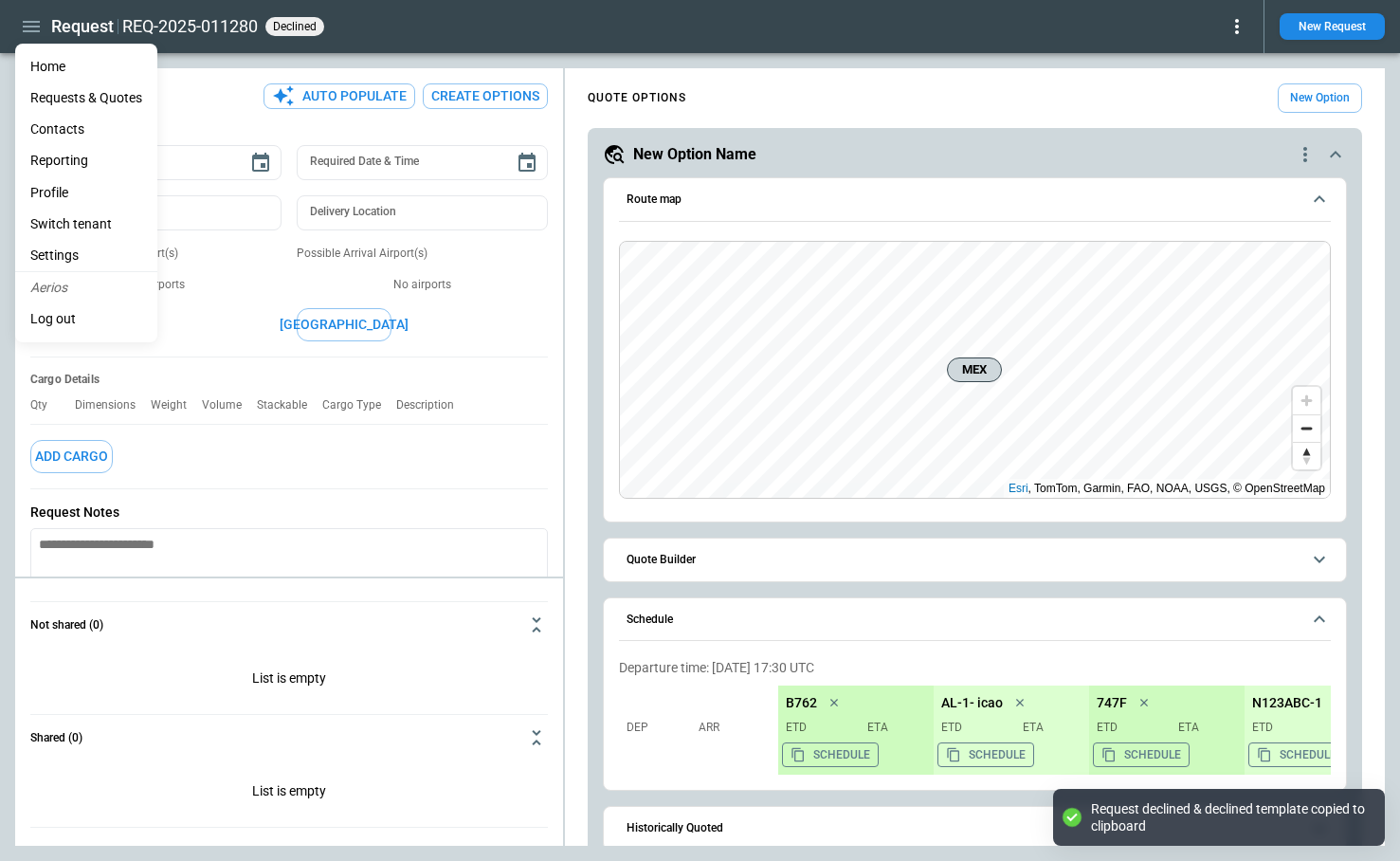
click at [84, 156] on li "Reporting" at bounding box center [86, 161] width 142 height 31
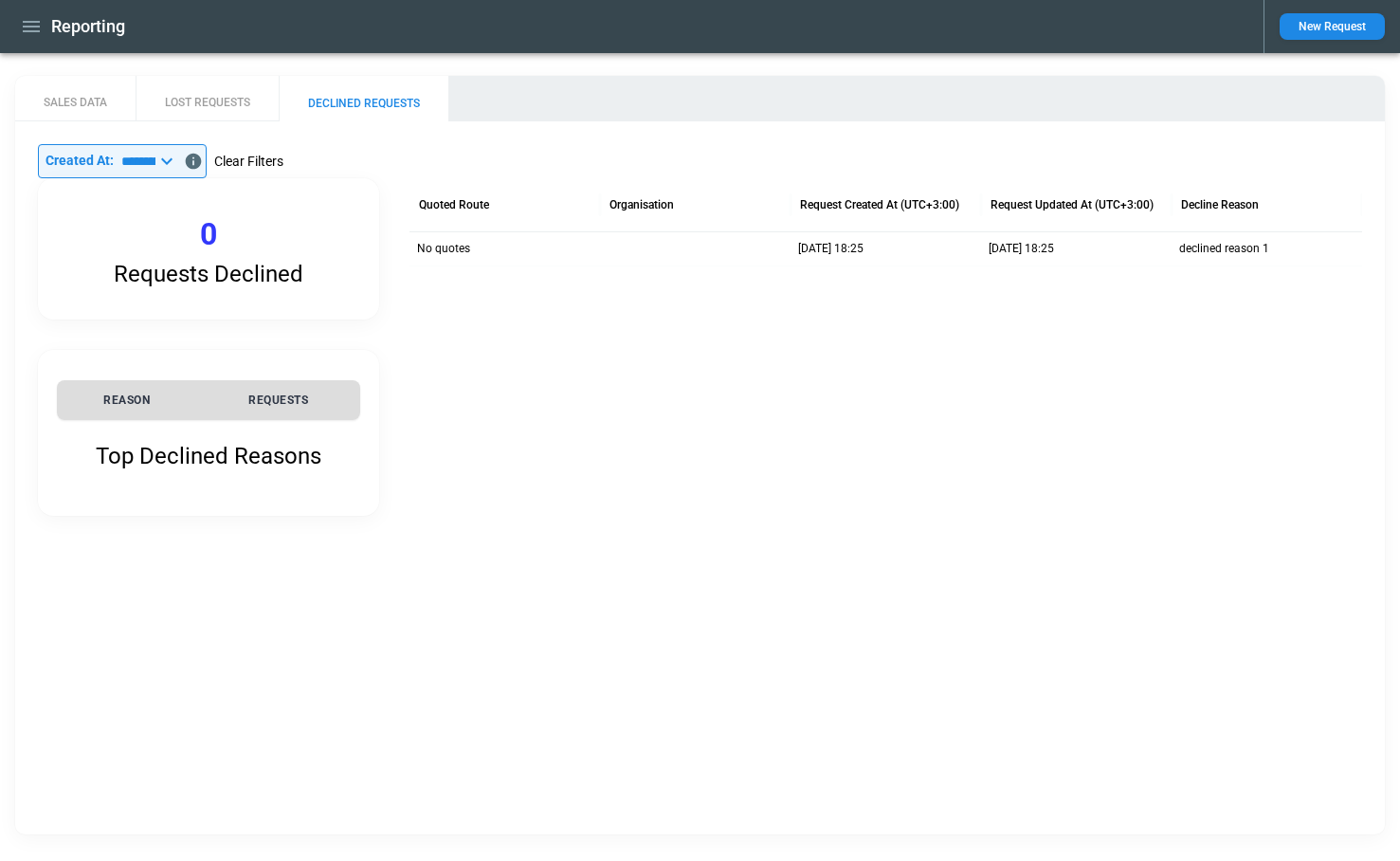
click at [269, 161] on button "Clear Filters" at bounding box center [249, 162] width 69 height 24
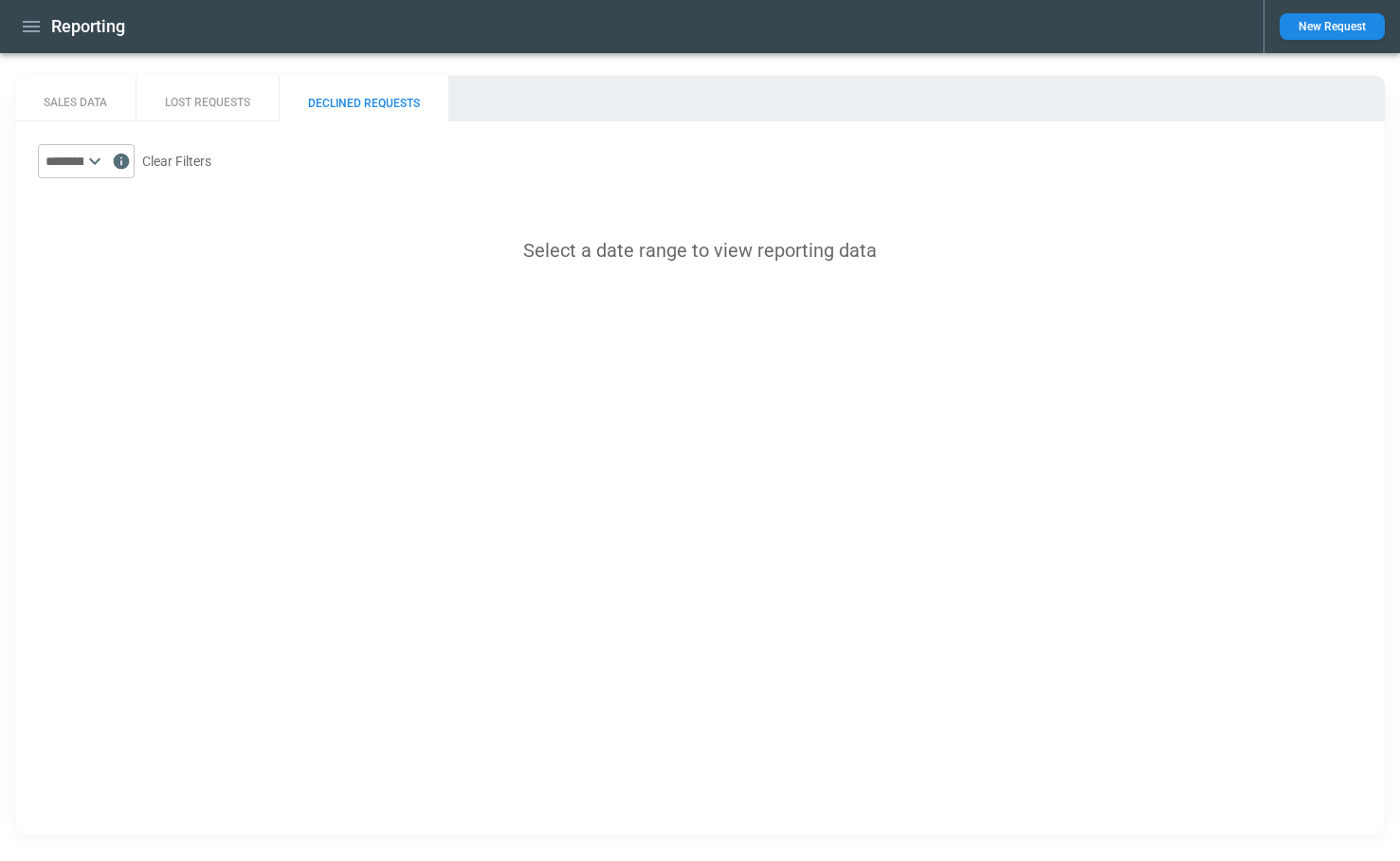
click at [354, 111] on button "DECLINED REQUESTS" at bounding box center [363, 99] width 170 height 46
click at [212, 163] on button "Clear Filters" at bounding box center [177, 162] width 69 height 24
click at [106, 158] on icon at bounding box center [95, 162] width 23 height 23
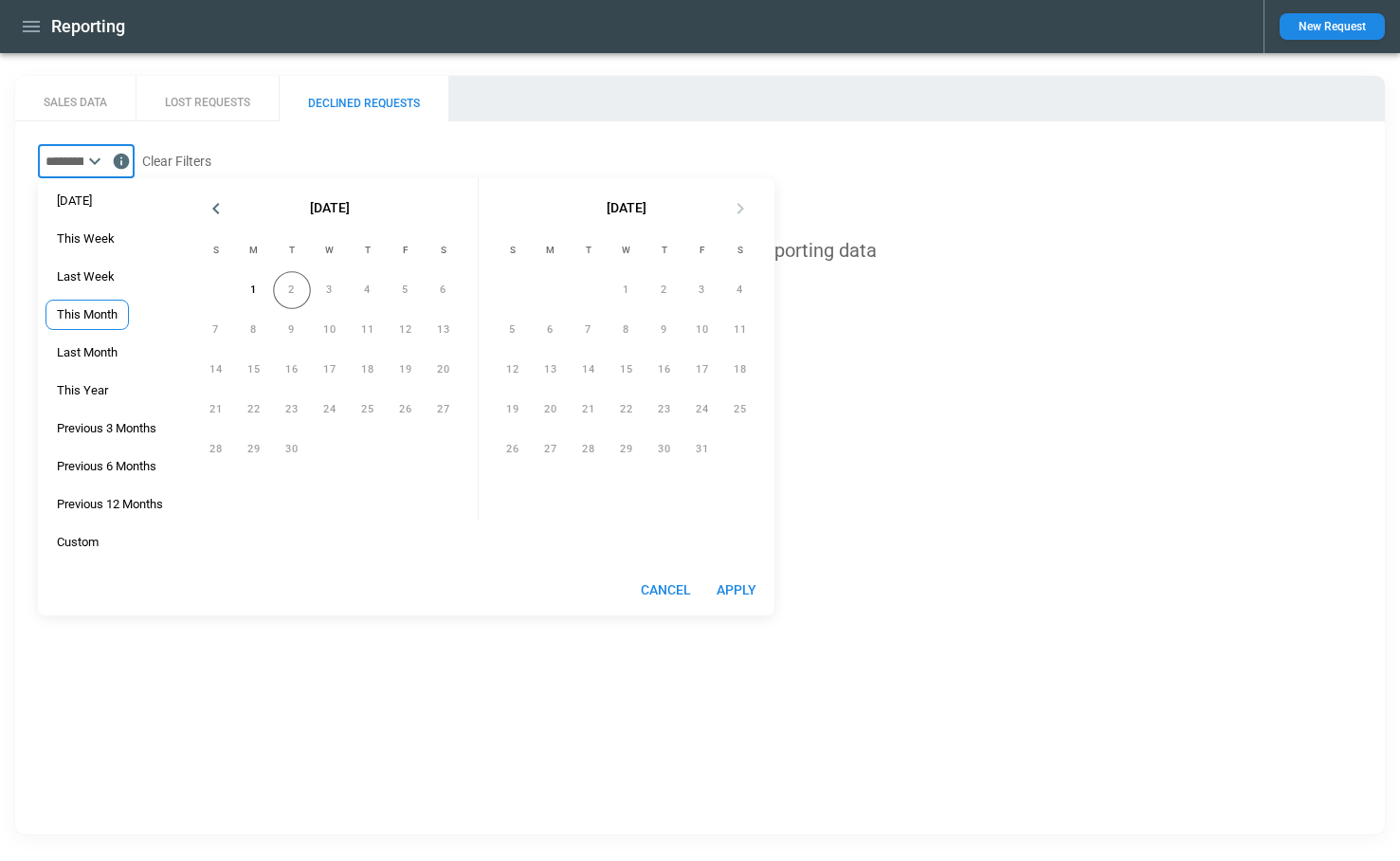
click at [100, 310] on span "This Month" at bounding box center [87, 315] width 82 height 15
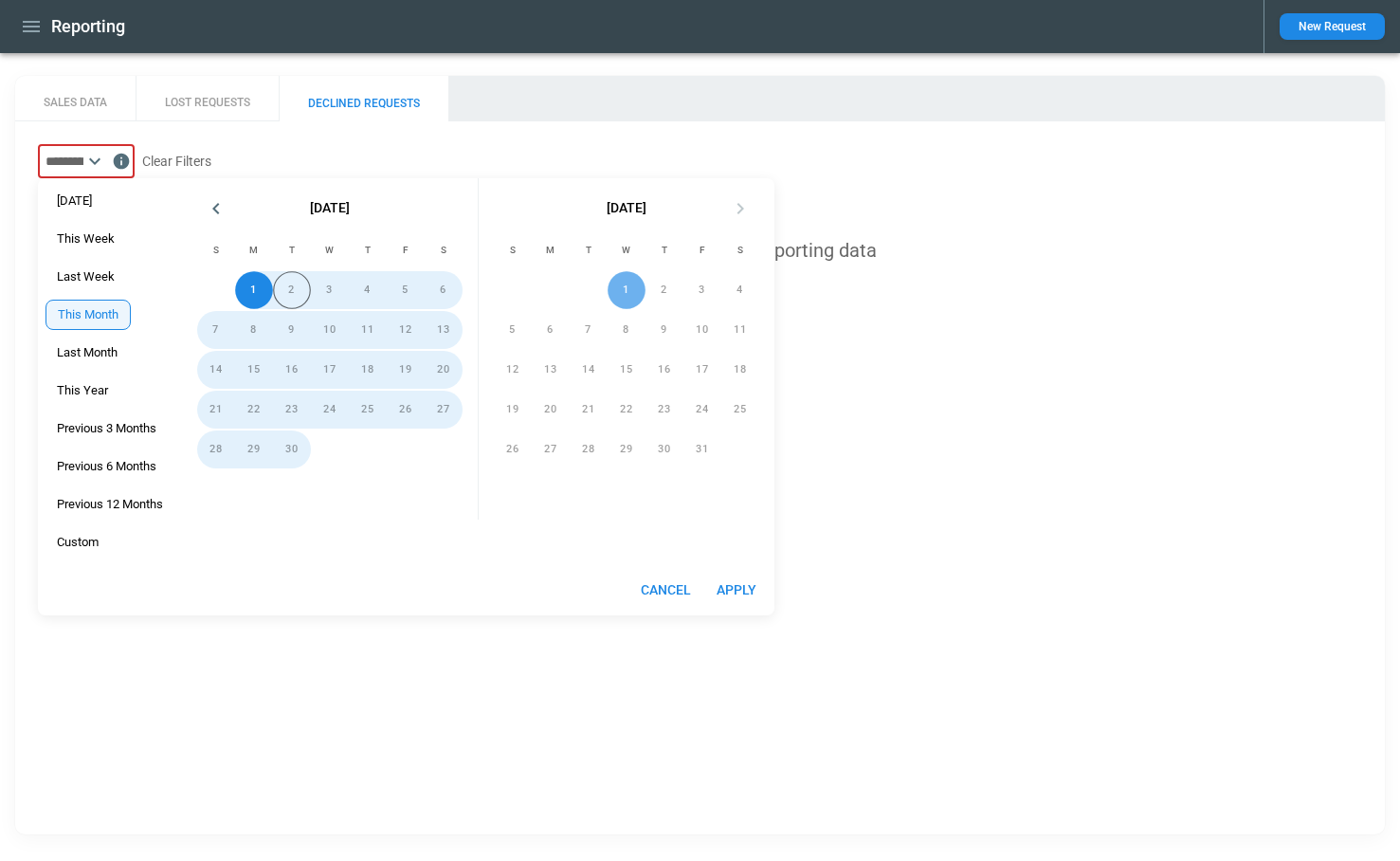
click at [745, 592] on button "Apply" at bounding box center [737, 590] width 61 height 35
type input "**********"
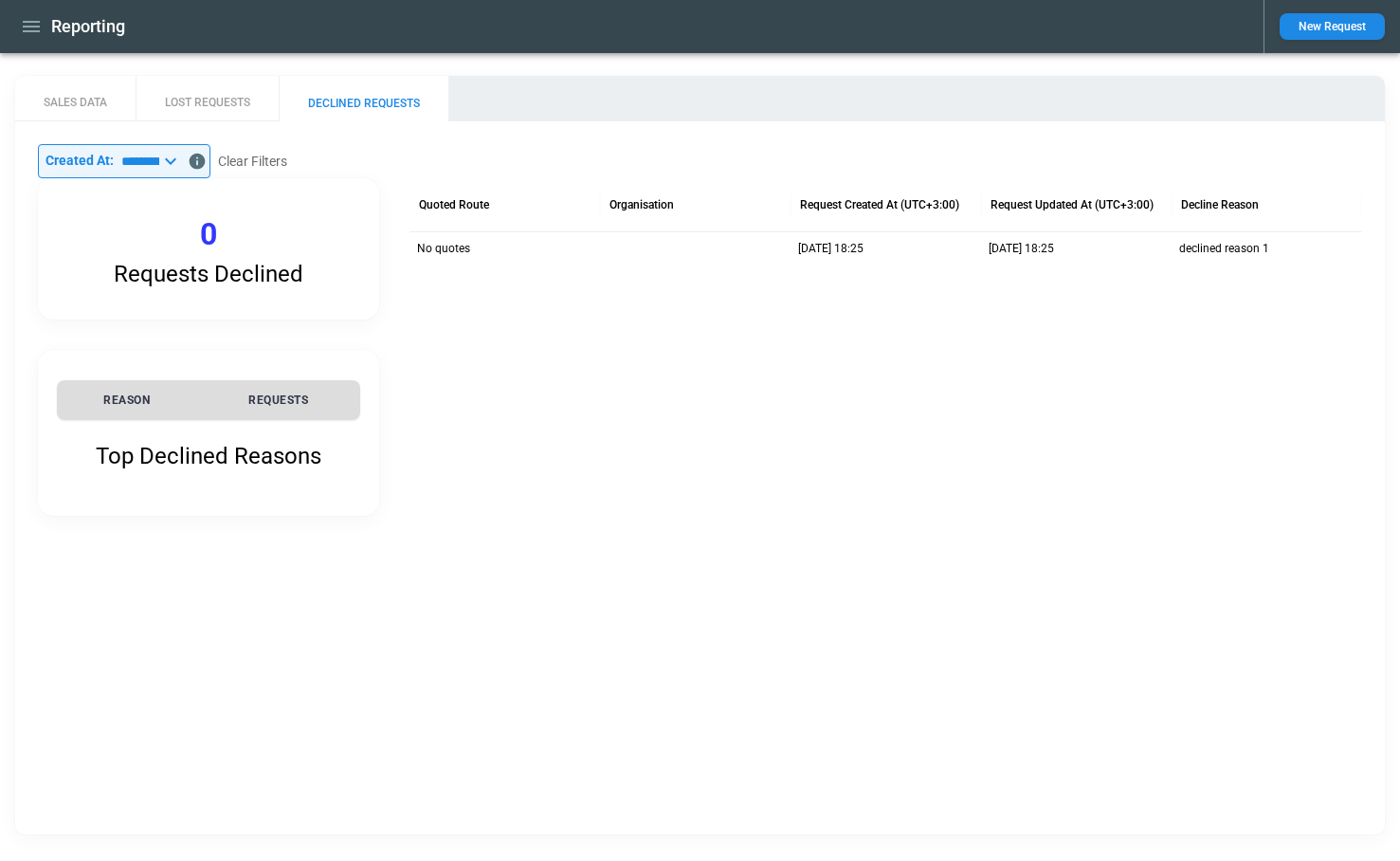
click at [182, 168] on icon at bounding box center [171, 162] width 23 height 23
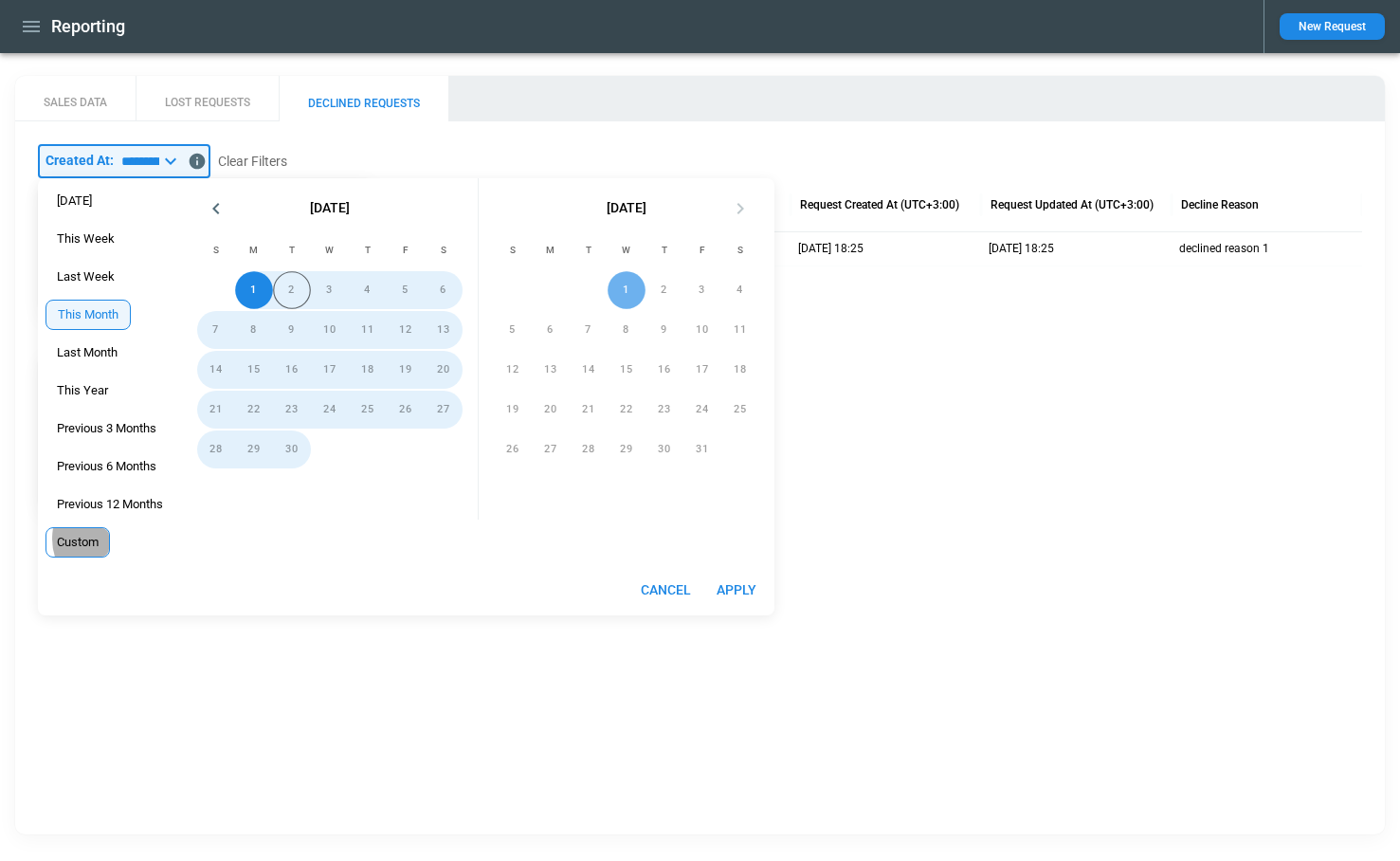
click at [90, 539] on span "Custom" at bounding box center [78, 543] width 63 height 15
click at [630, 291] on div "1" at bounding box center [627, 290] width 38 height 38
click at [293, 295] on div "2" at bounding box center [292, 290] width 38 height 38
click at [737, 586] on button "Apply" at bounding box center [737, 590] width 61 height 35
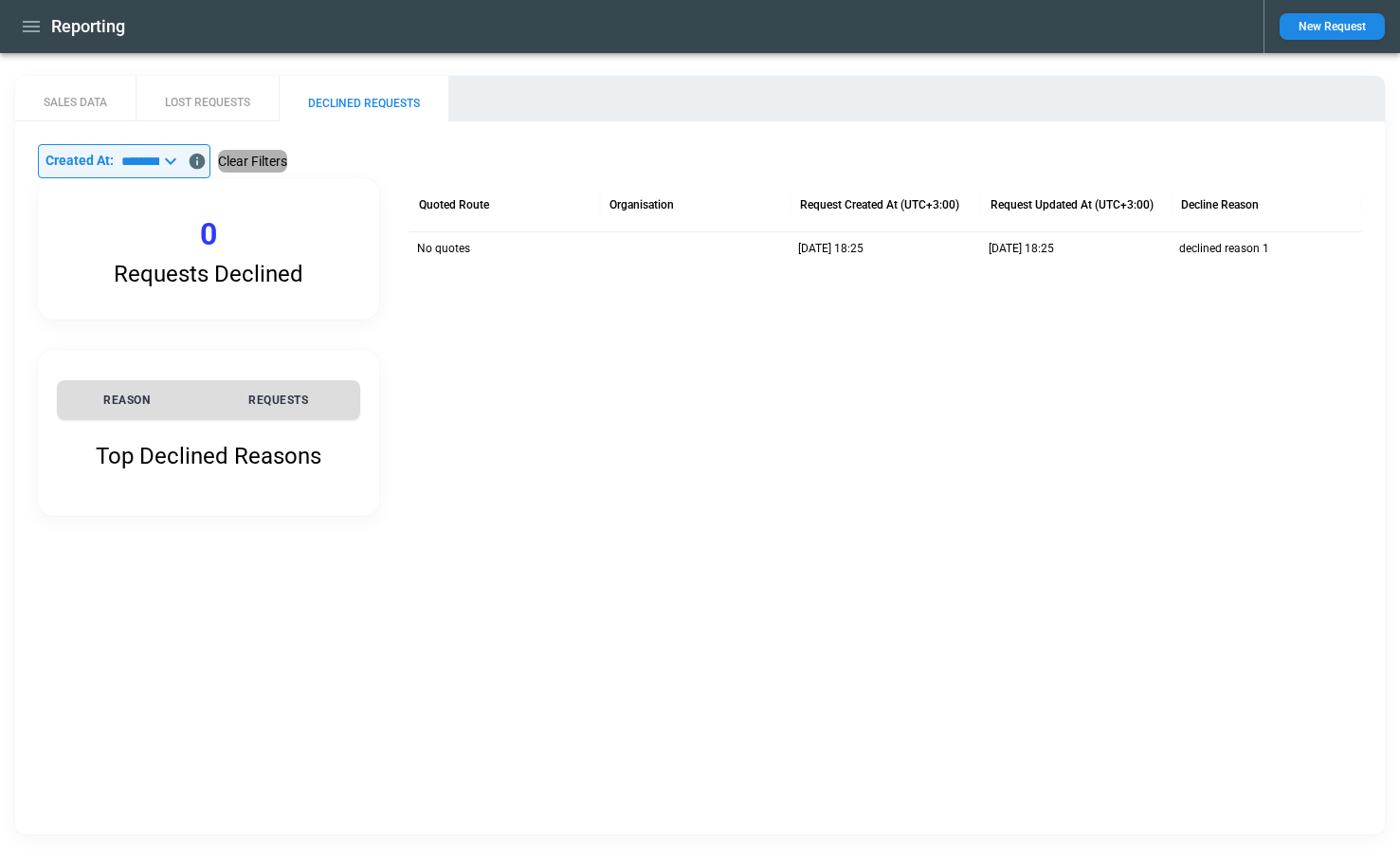
click at [287, 167] on button "Clear Filters" at bounding box center [253, 162] width 69 height 24
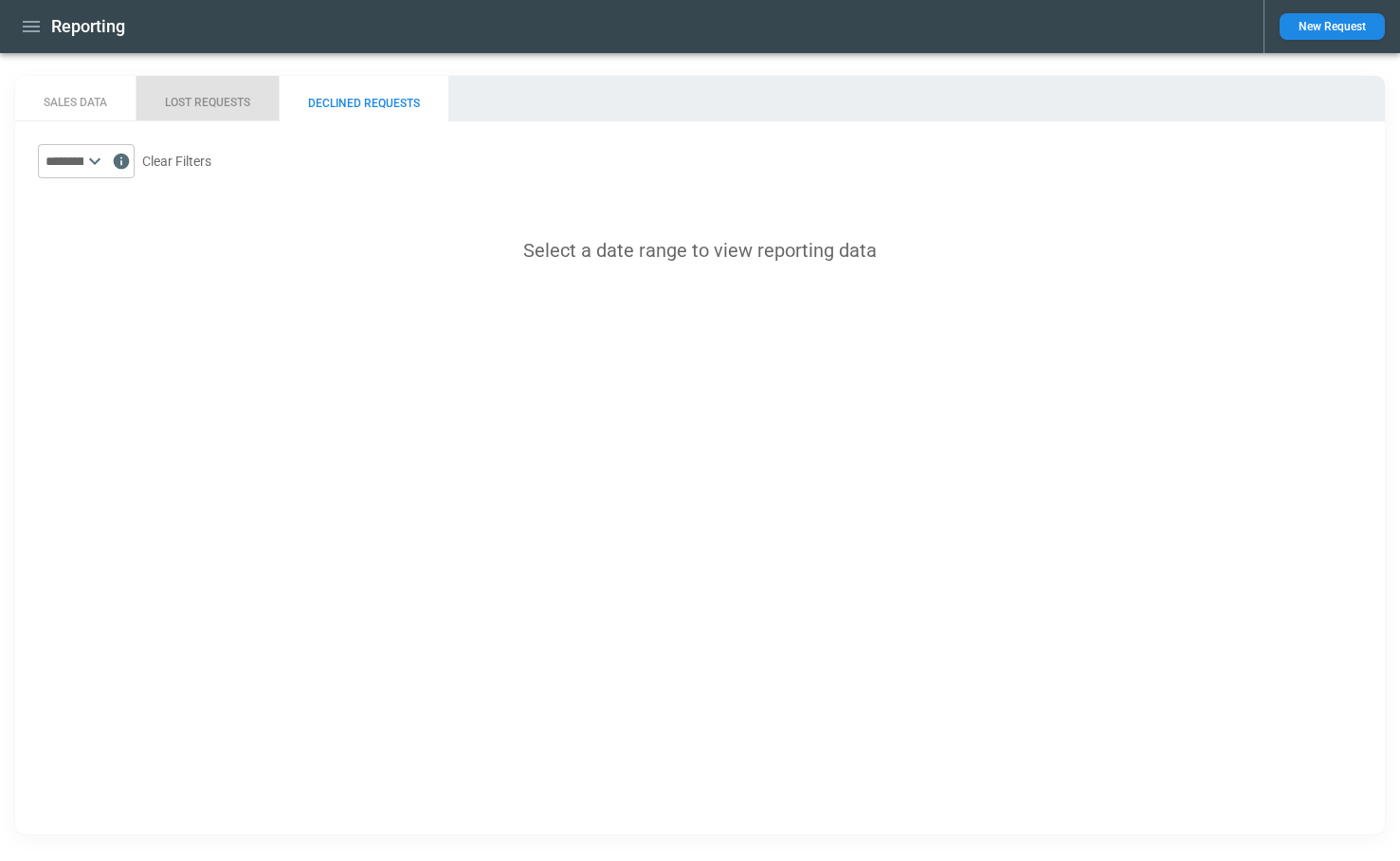
click at [256, 105] on button "LOST REQUESTS" at bounding box center [207, 99] width 143 height 46
click at [212, 161] on button "Clear Filters" at bounding box center [177, 162] width 69 height 24
click at [106, 163] on icon at bounding box center [95, 162] width 23 height 23
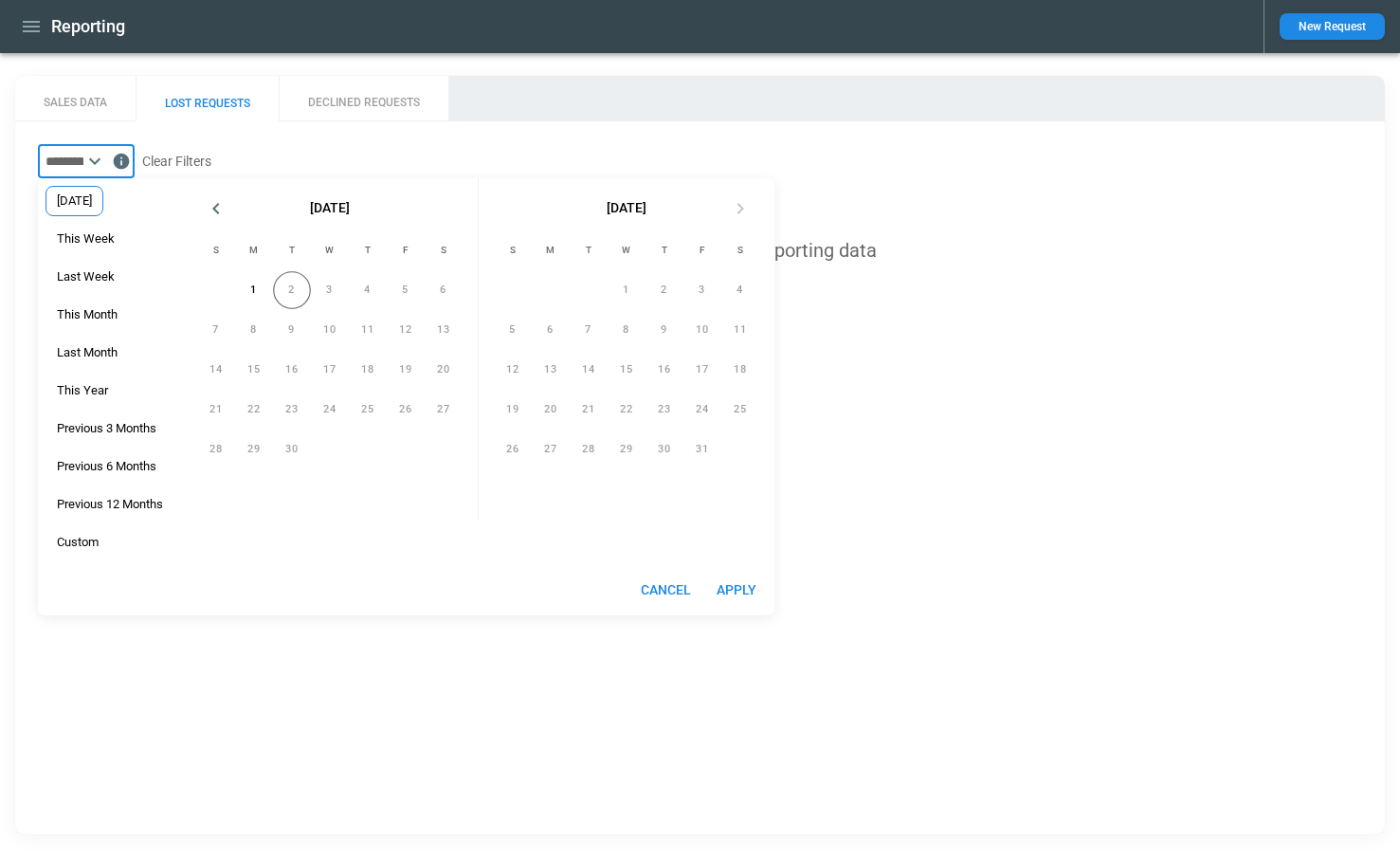
click at [103, 208] on span "[DATE]" at bounding box center [74, 201] width 56 height 15
click at [86, 267] on div "Last Week" at bounding box center [85, 277] width 81 height 30
click at [734, 589] on button "Apply" at bounding box center [737, 590] width 61 height 35
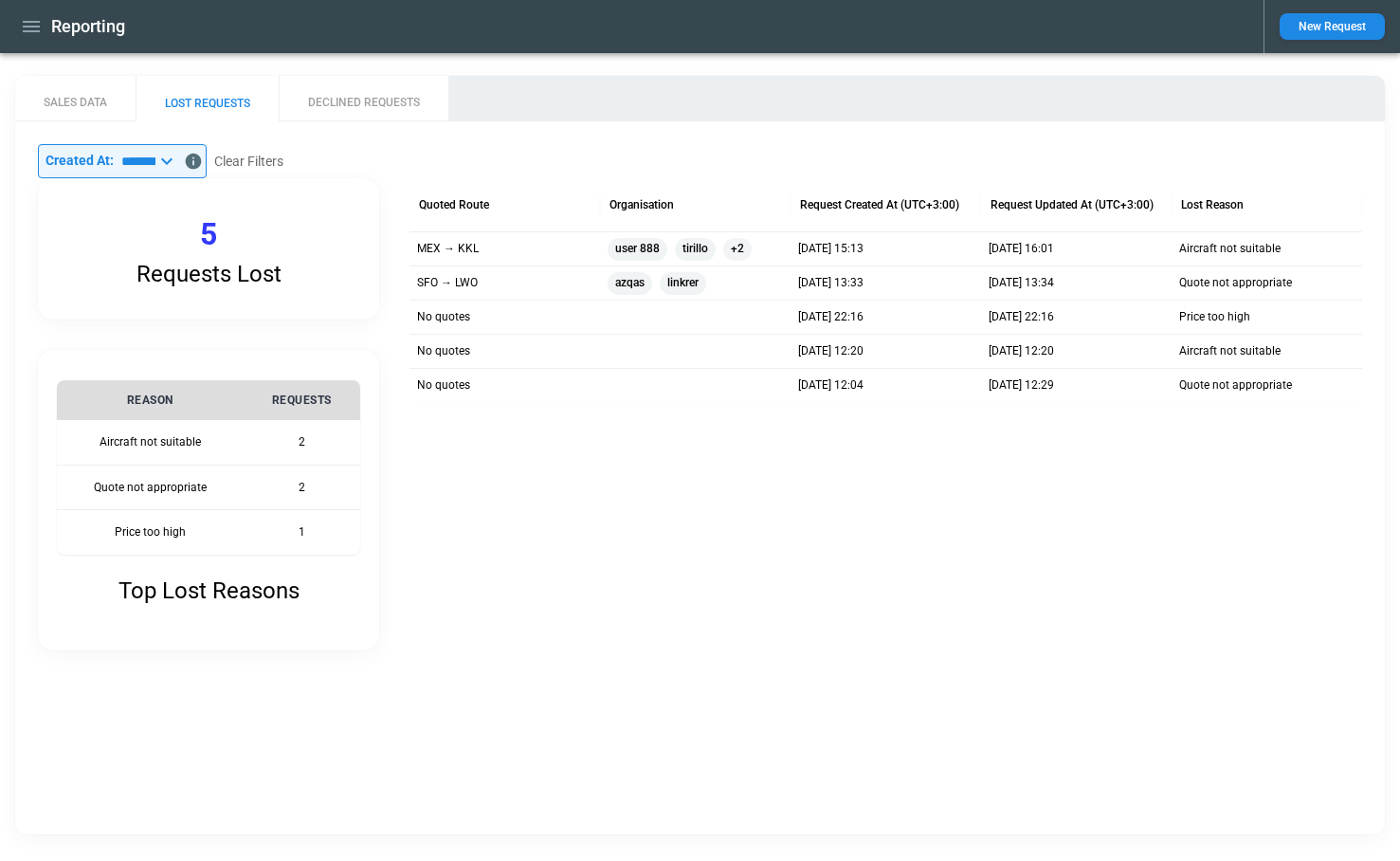
click at [179, 150] on icon at bounding box center [167, 162] width 23 height 23
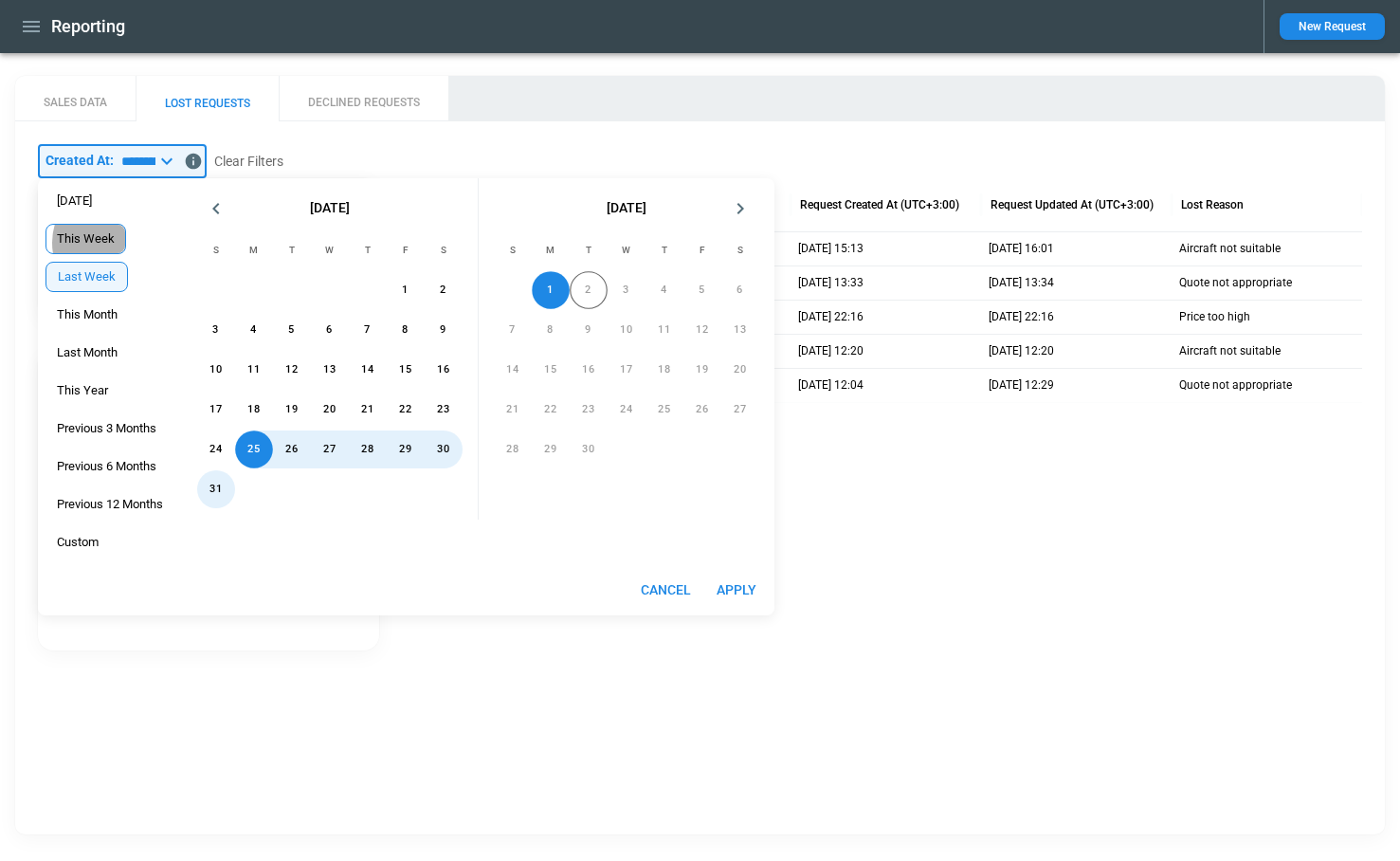
click at [93, 243] on span "This Week" at bounding box center [85, 239] width 79 height 15
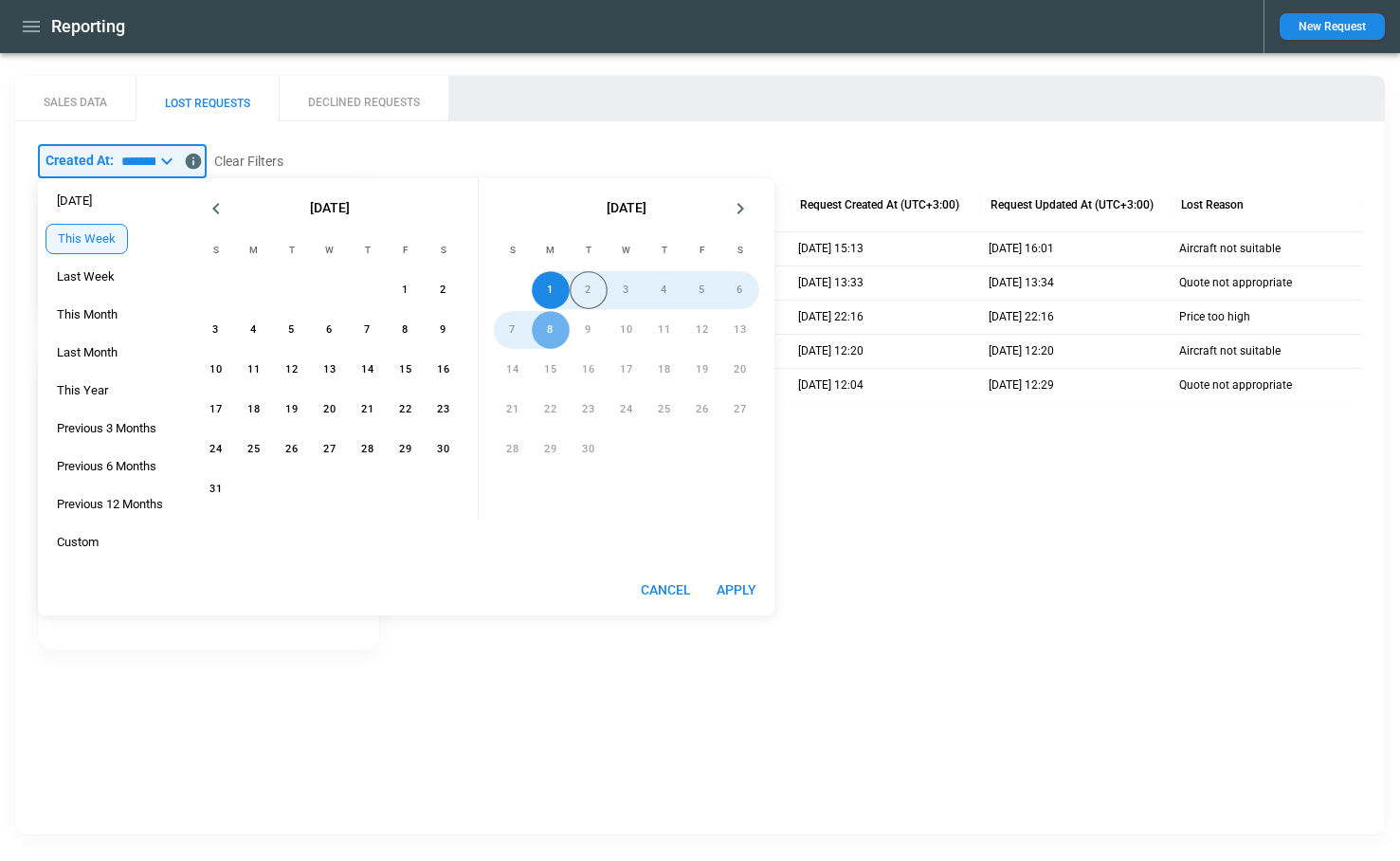
click at [752, 595] on button "Apply" at bounding box center [737, 590] width 61 height 35
type input "*********"
